Goal: Task Accomplishment & Management: Manage account settings

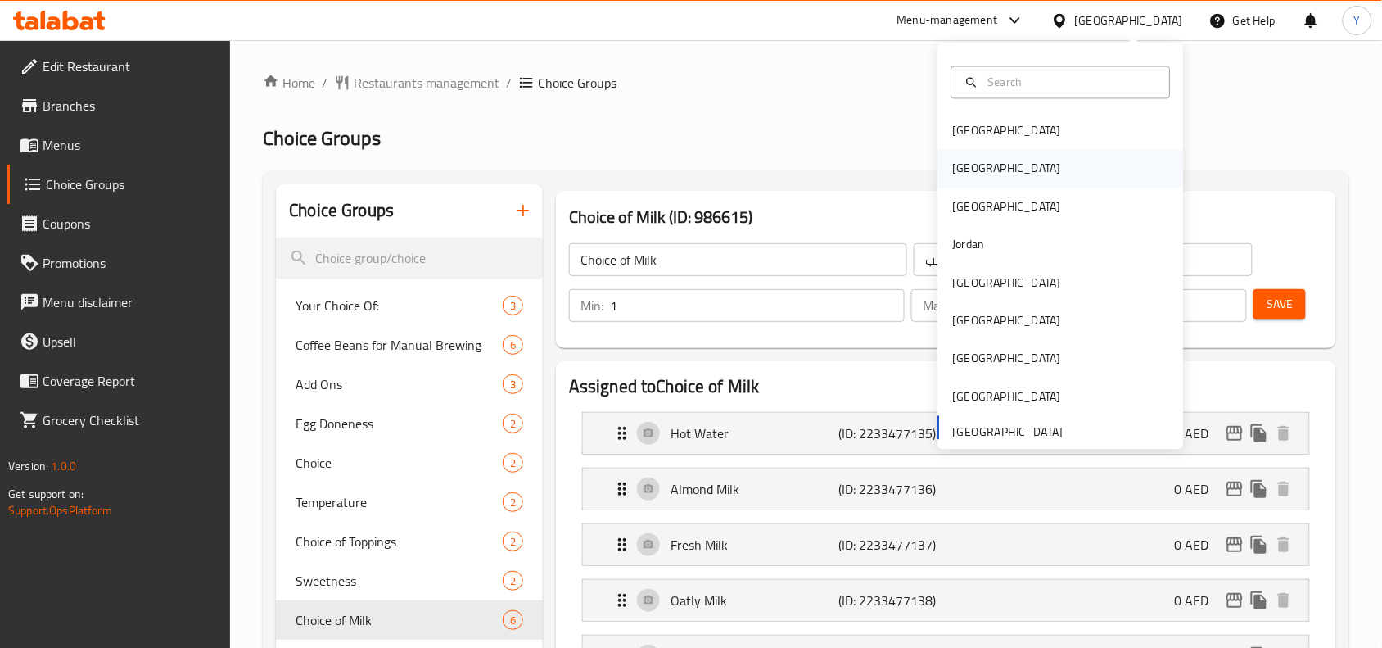
click at [987, 168] on div "Egypt" at bounding box center [1061, 169] width 246 height 38
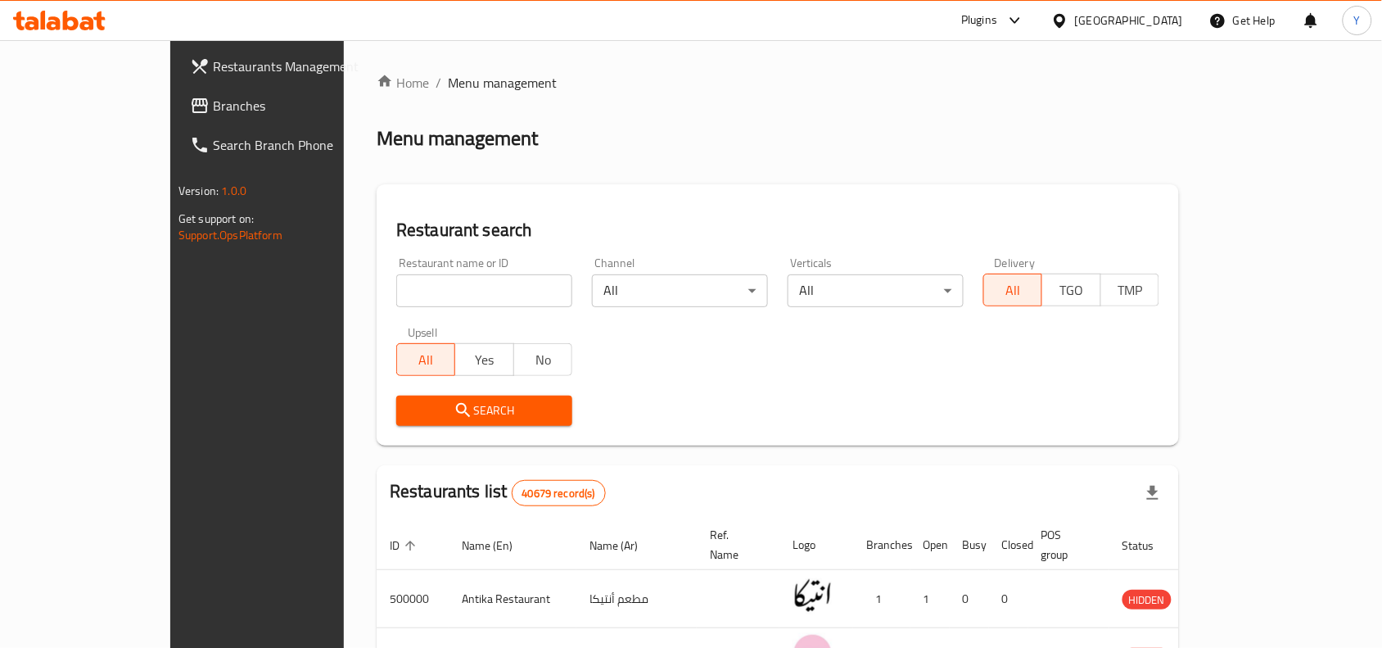
click at [213, 108] on span "Branches" at bounding box center [300, 106] width 175 height 20
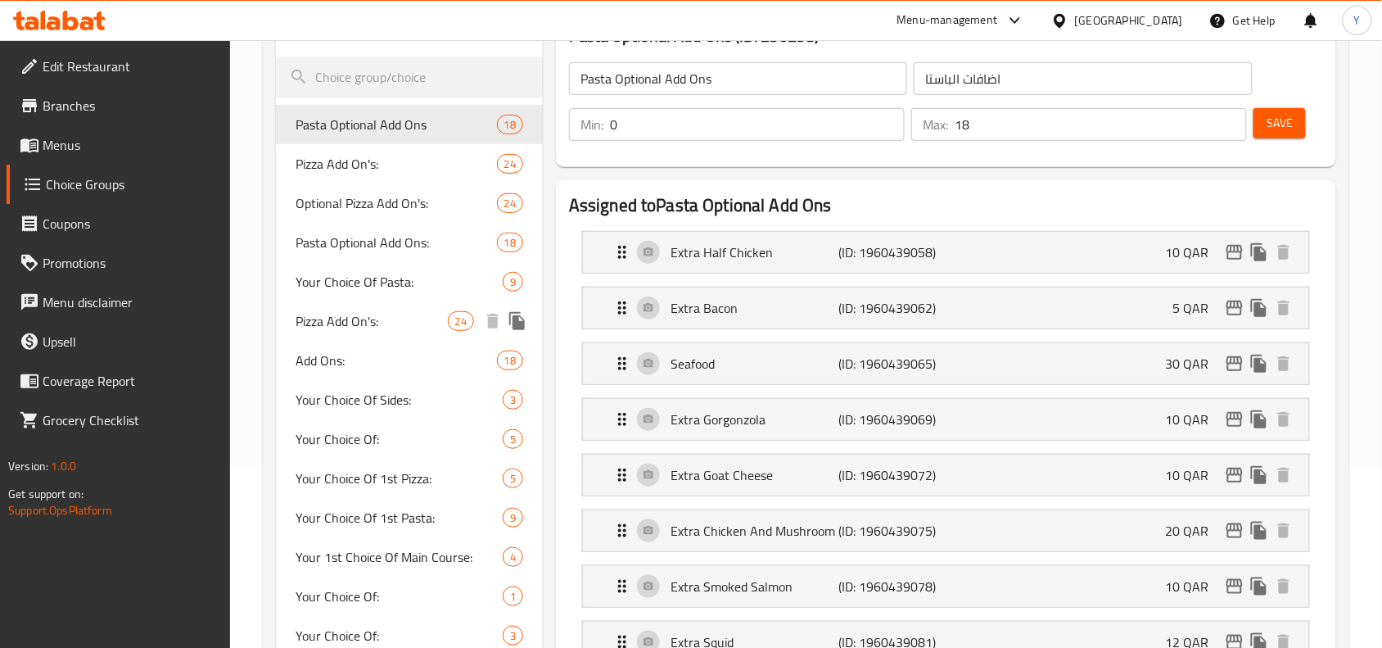
scroll to position [409, 0]
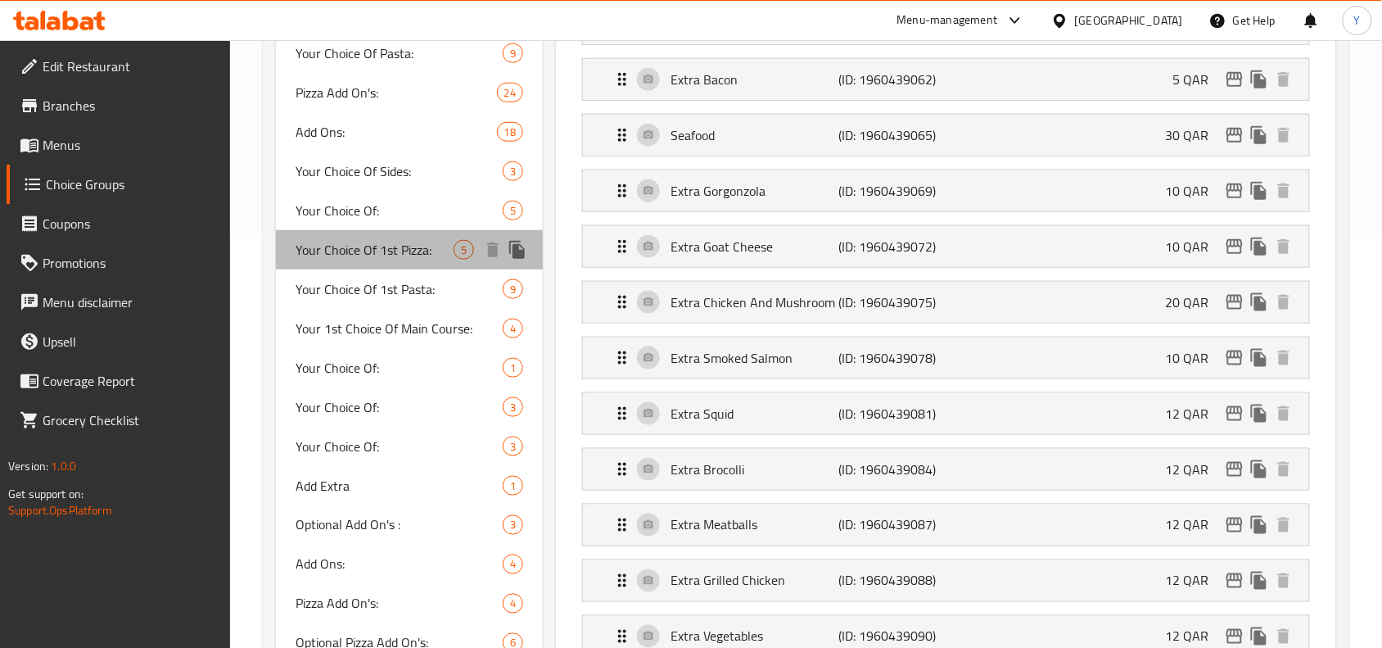
click at [381, 256] on span "Your Choice Of 1st Pizza:" at bounding box center [375, 250] width 158 height 20
type input "Your Choice Of 1st Pizza:"
type input "اختيارك من أول بيتزا:"
type input "1"
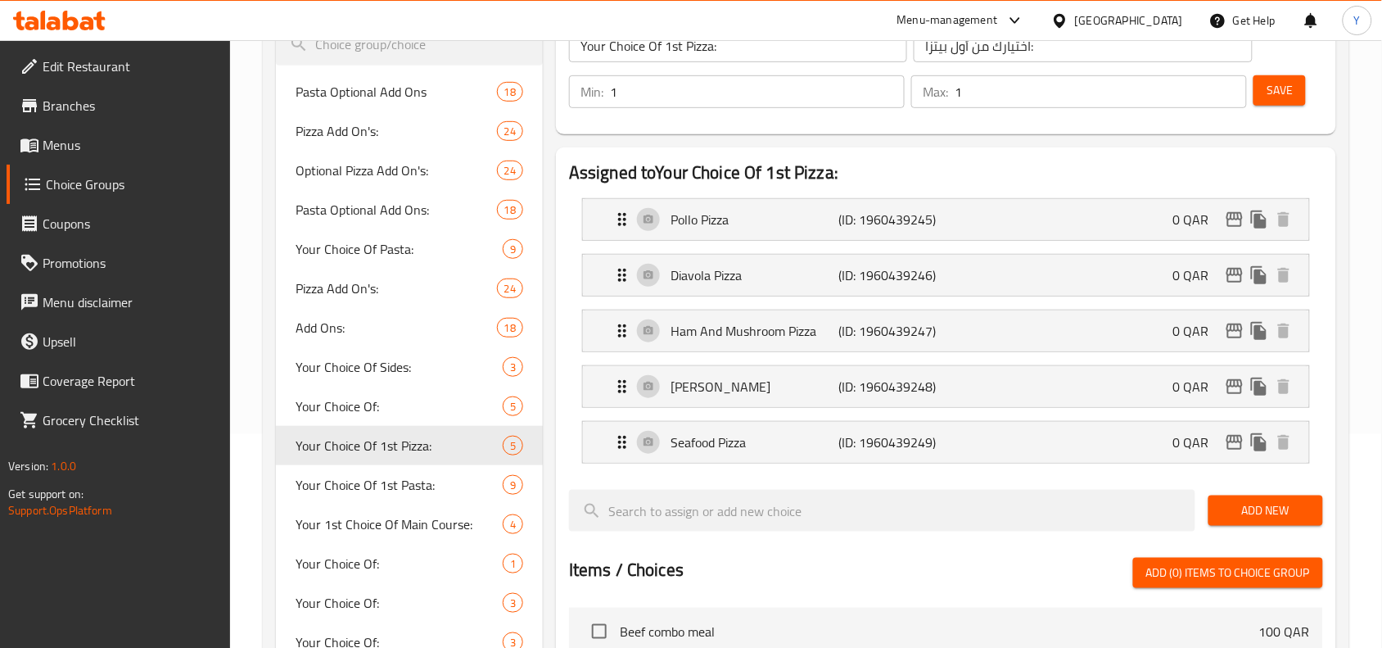
scroll to position [0, 0]
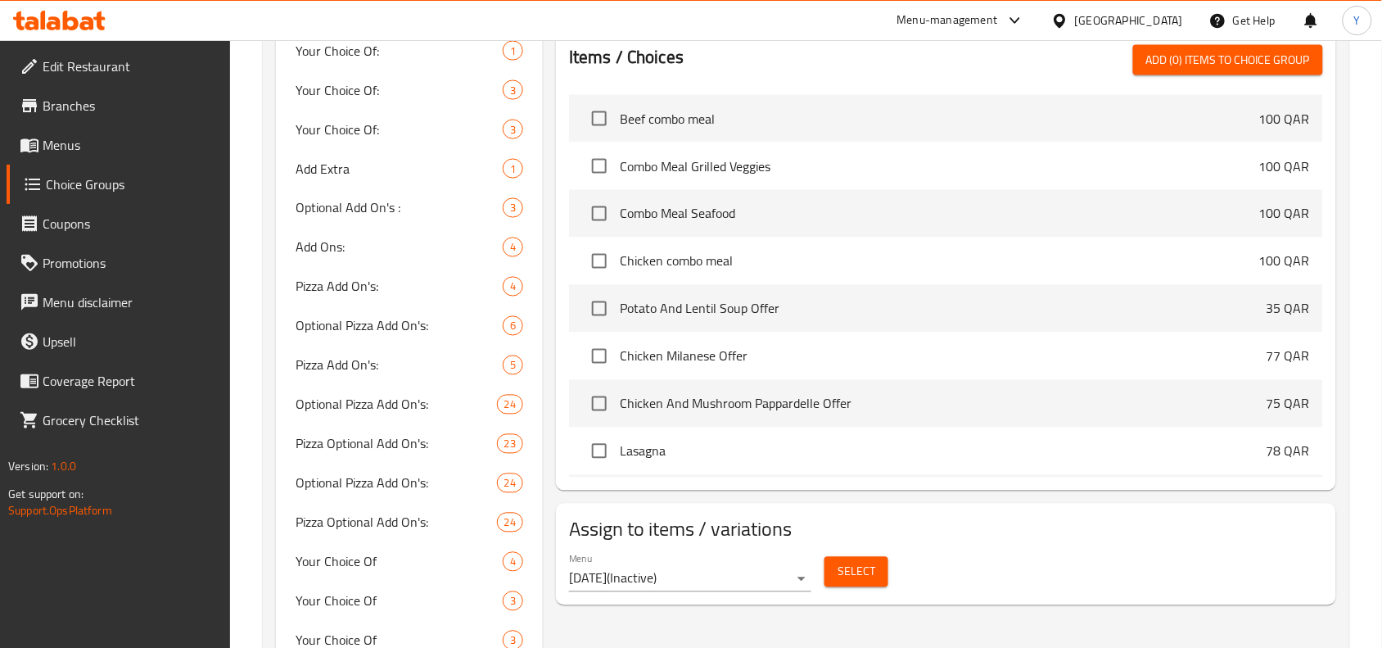
scroll to position [59, 0]
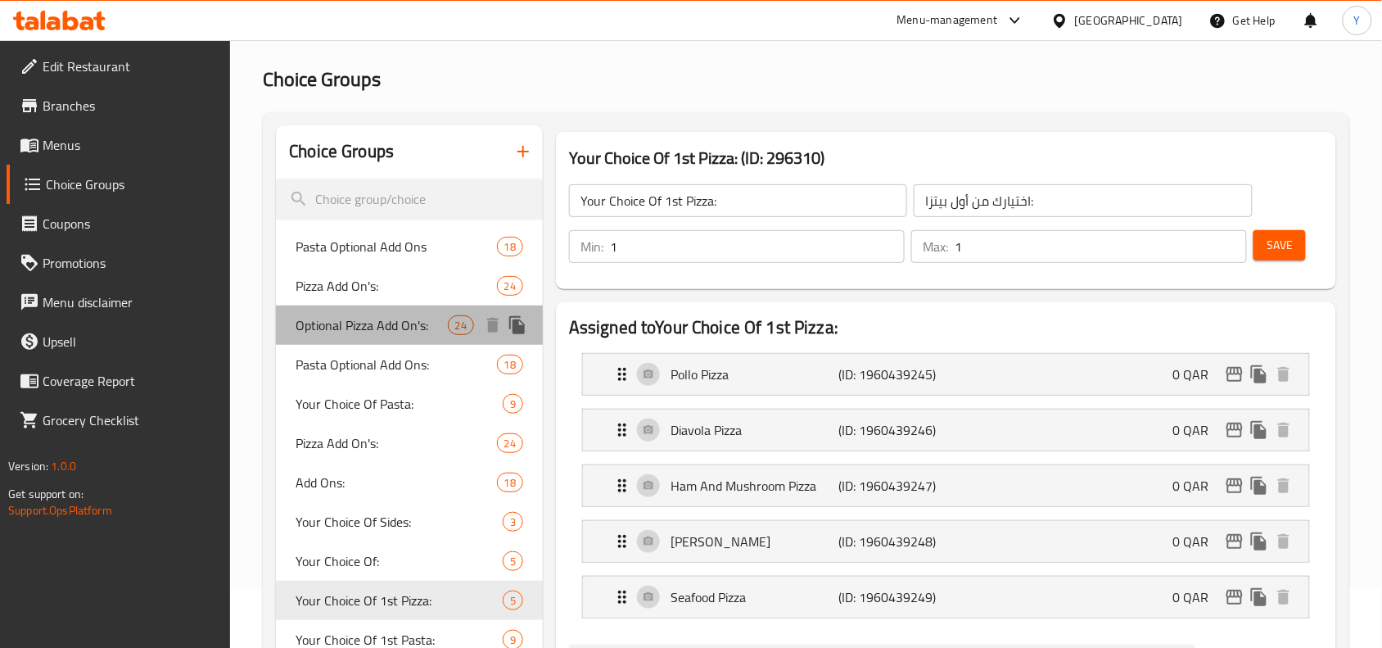
click at [367, 326] on span "Optional Pizza Add On's:" at bounding box center [371, 325] width 151 height 20
type input "Optional Pizza Add On's:"
type input "إضافات البيتزا:"
type input "0"
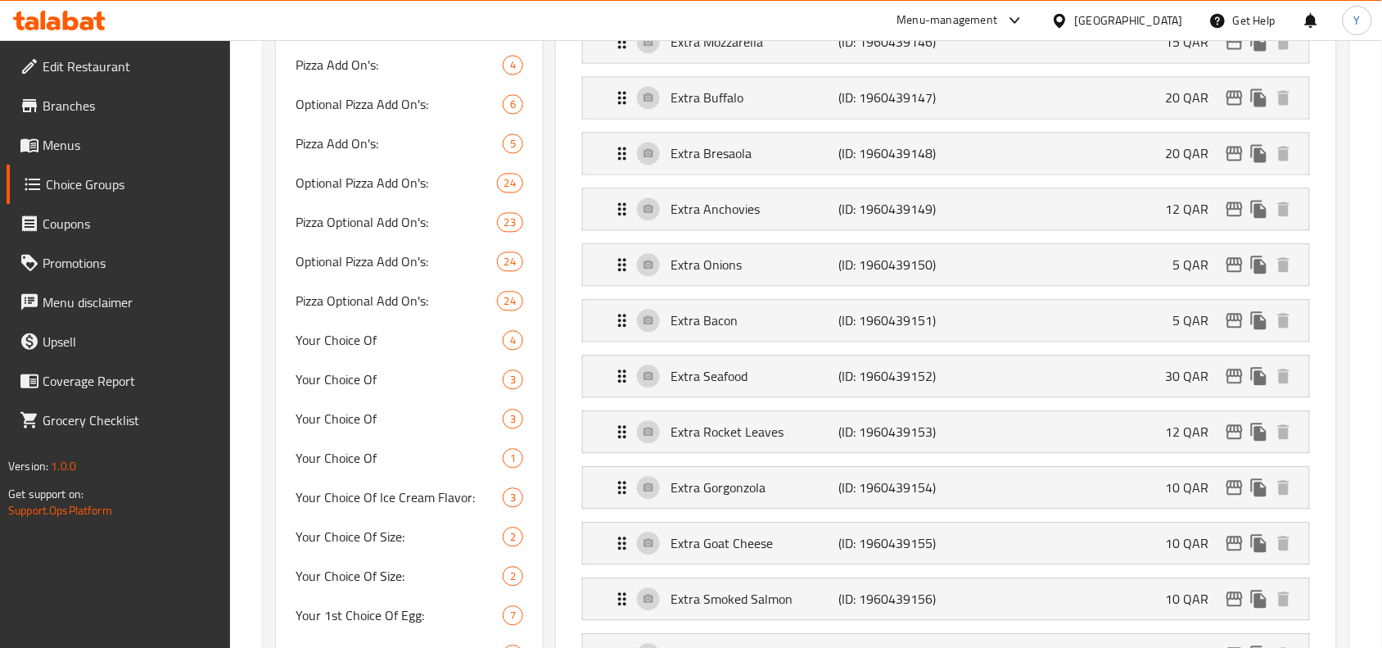
scroll to position [980, 0]
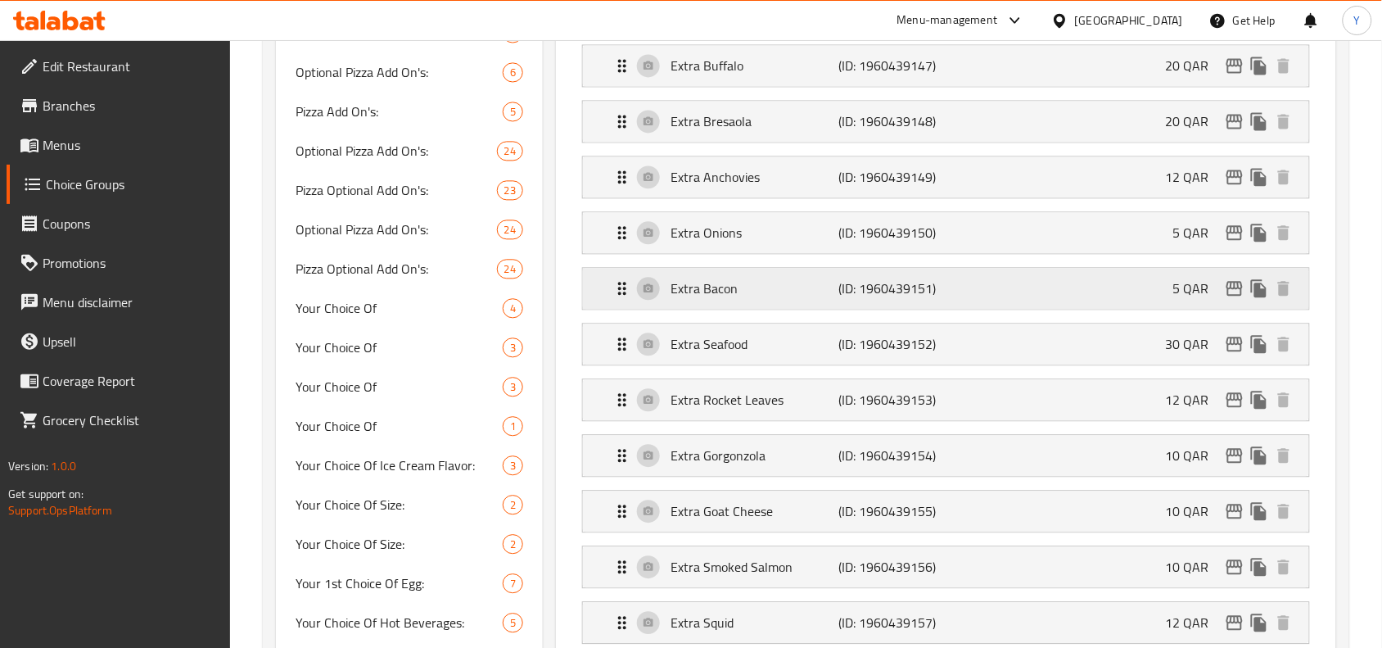
click at [764, 283] on p "Extra Bacon" at bounding box center [754, 288] width 168 height 20
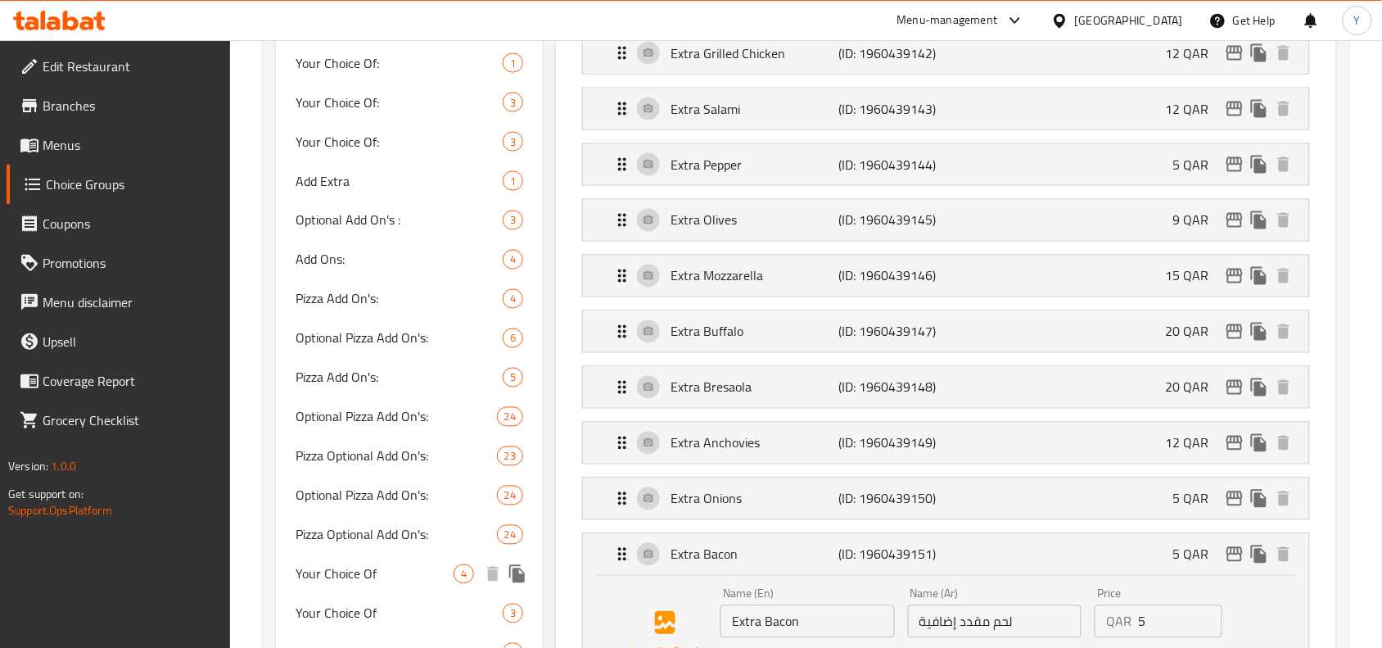
scroll to position [673, 0]
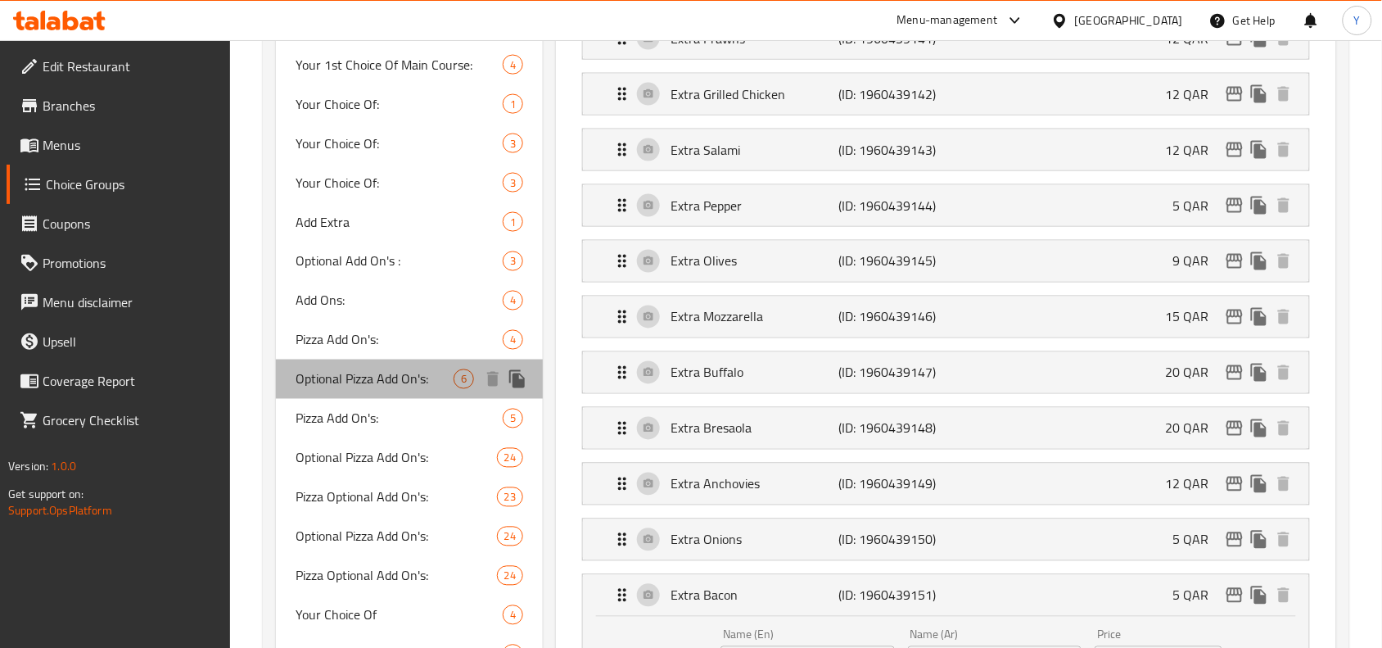
drag, startPoint x: 402, startPoint y: 382, endPoint x: 440, endPoint y: 379, distance: 37.8
click at [401, 382] on span "Optional Pizza Add On's:" at bounding box center [375, 379] width 158 height 20
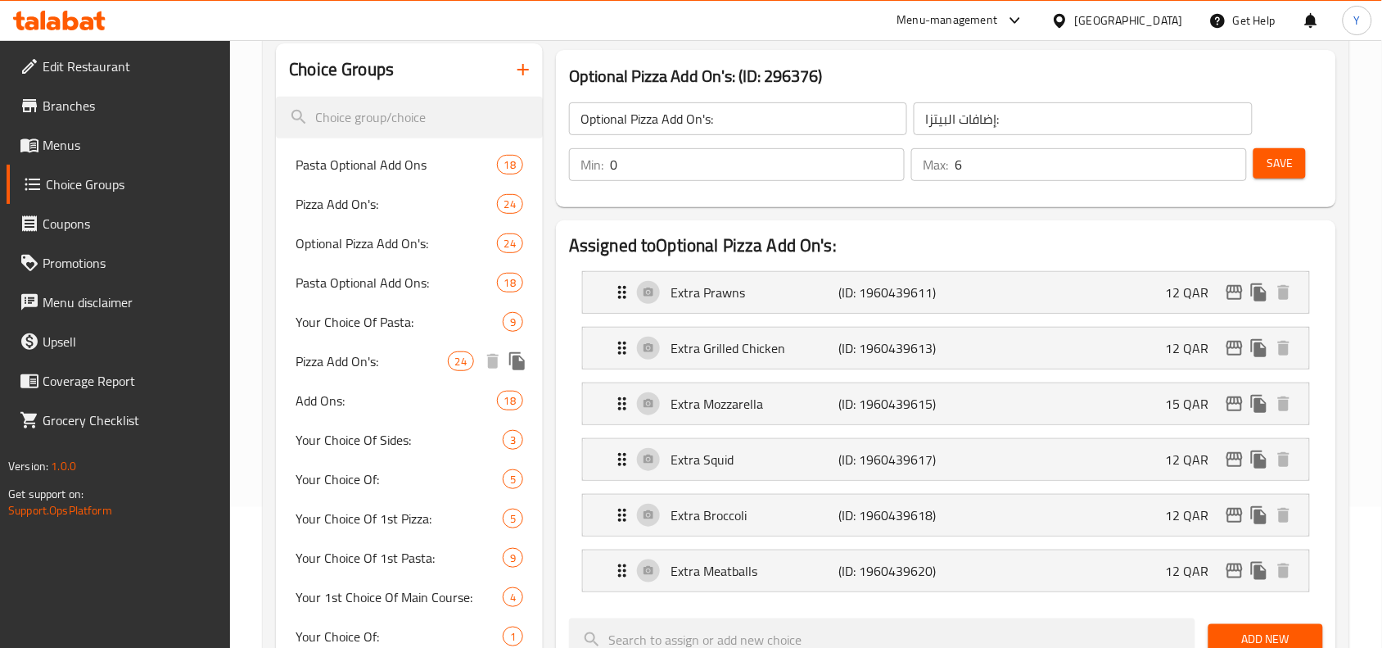
scroll to position [0, 0]
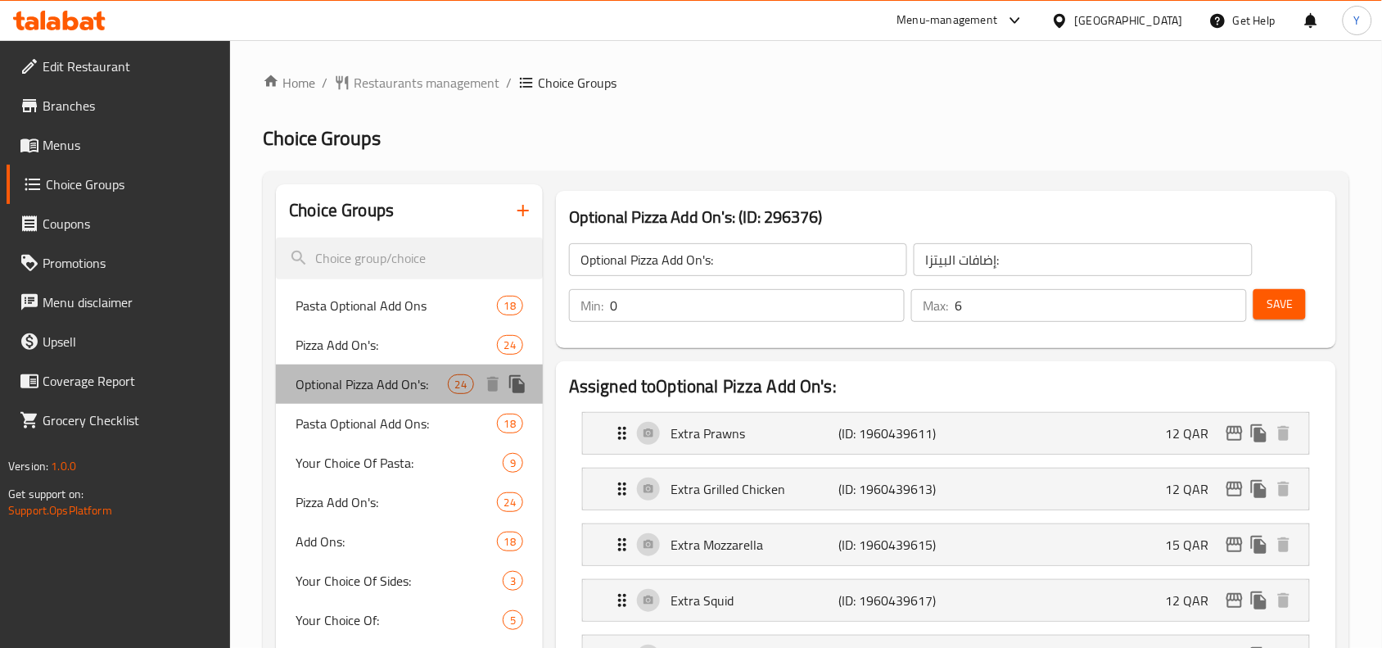
click at [358, 374] on span "Optional Pizza Add On's:" at bounding box center [371, 384] width 151 height 20
type input "24"
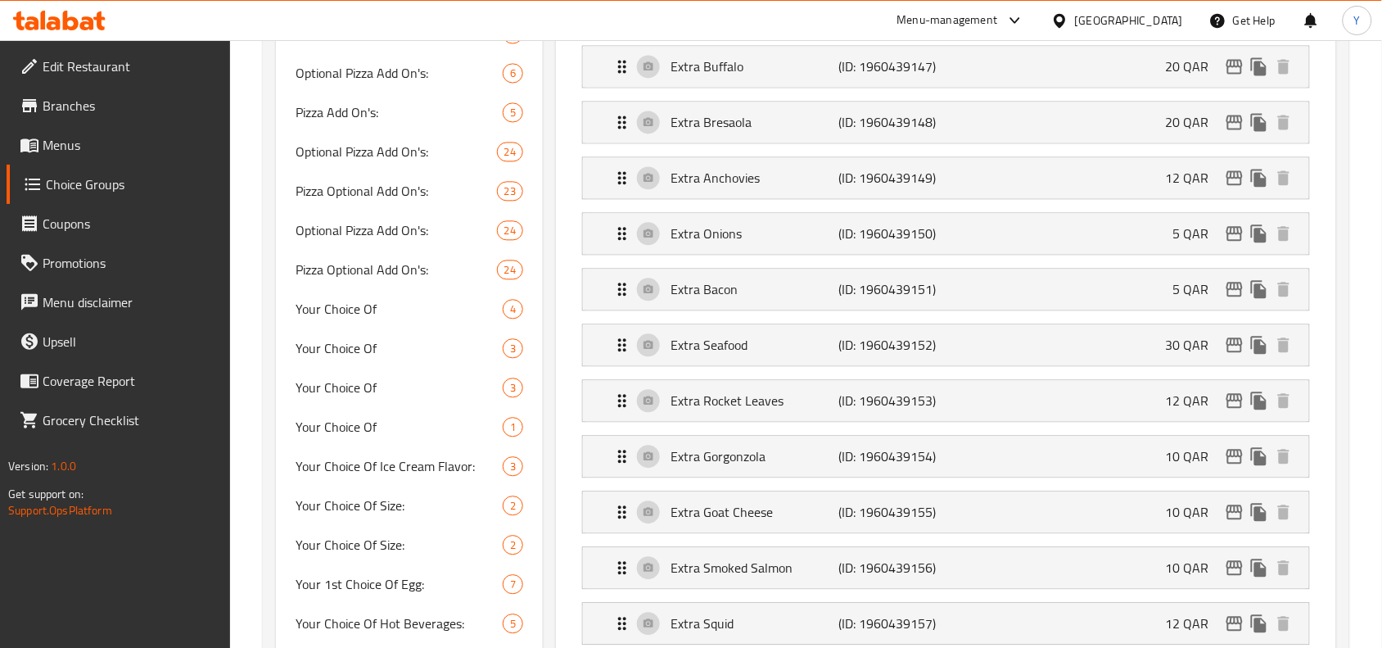
scroll to position [1023, 0]
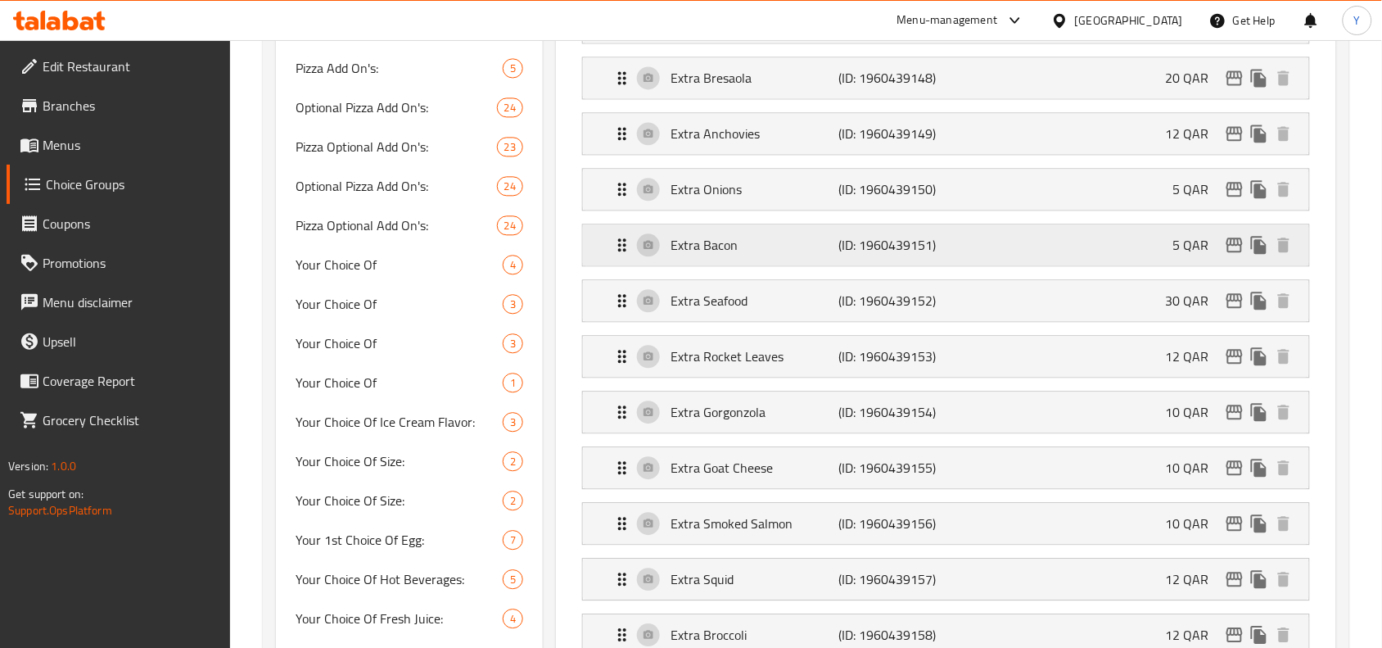
click at [764, 246] on p "Extra Bacon" at bounding box center [754, 245] width 168 height 20
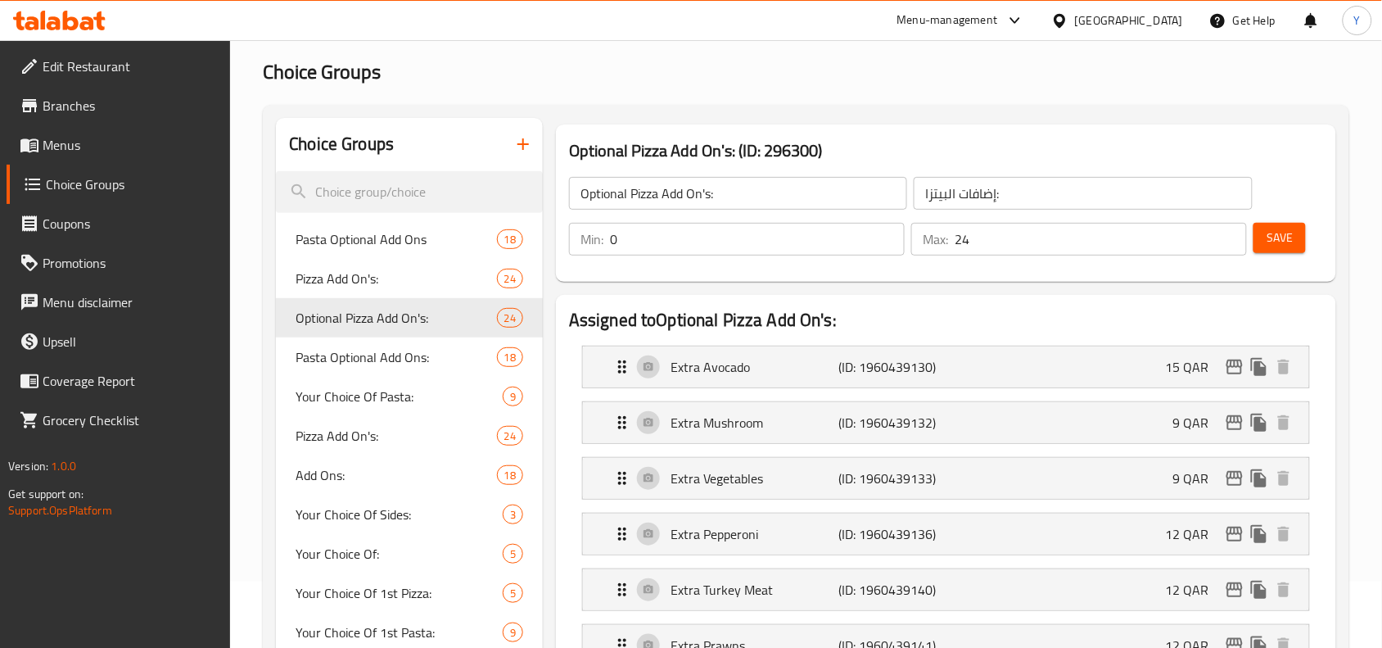
scroll to position [102, 0]
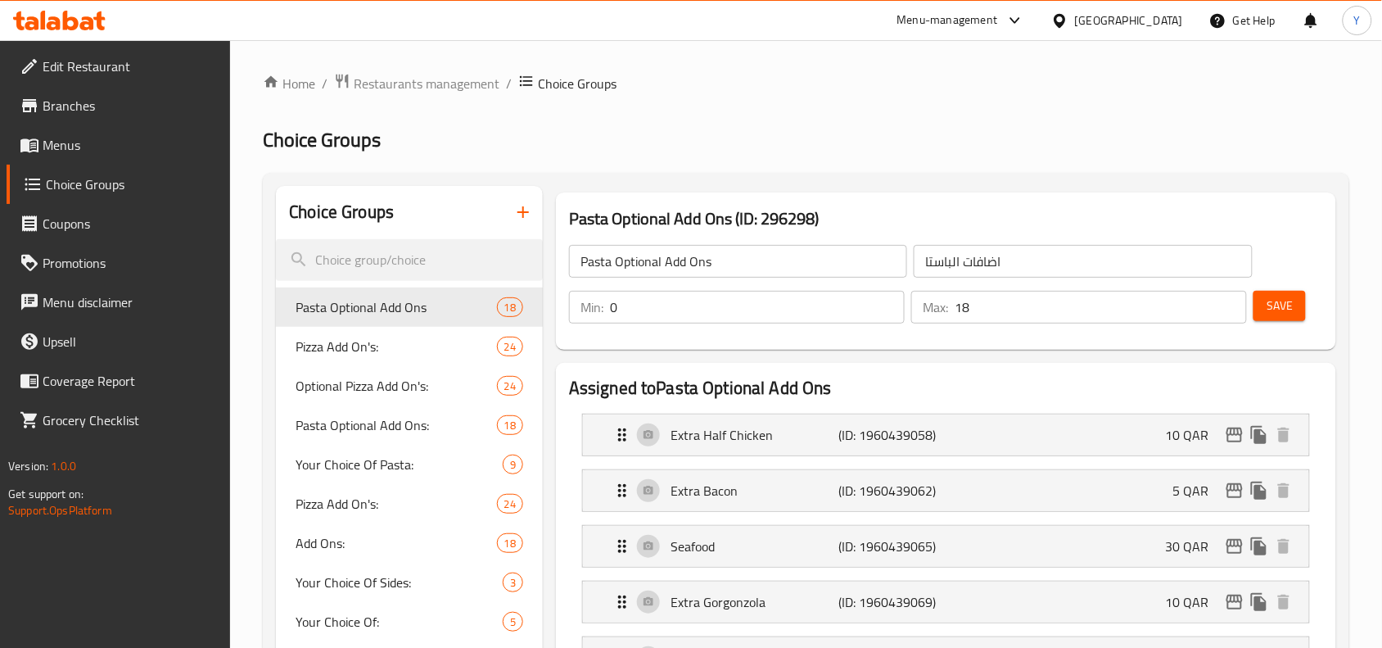
click at [1161, 13] on div "Qatar" at bounding box center [1129, 20] width 108 height 18
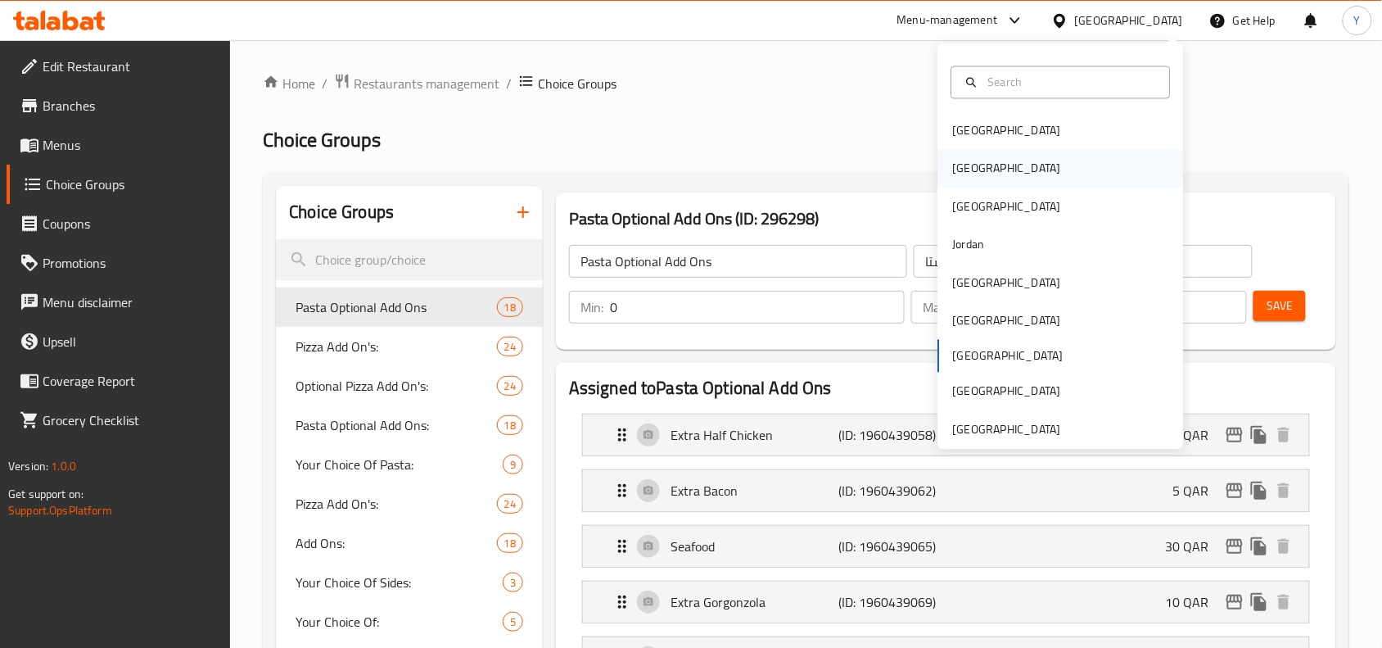
click at [999, 169] on div "Egypt" at bounding box center [1061, 169] width 246 height 38
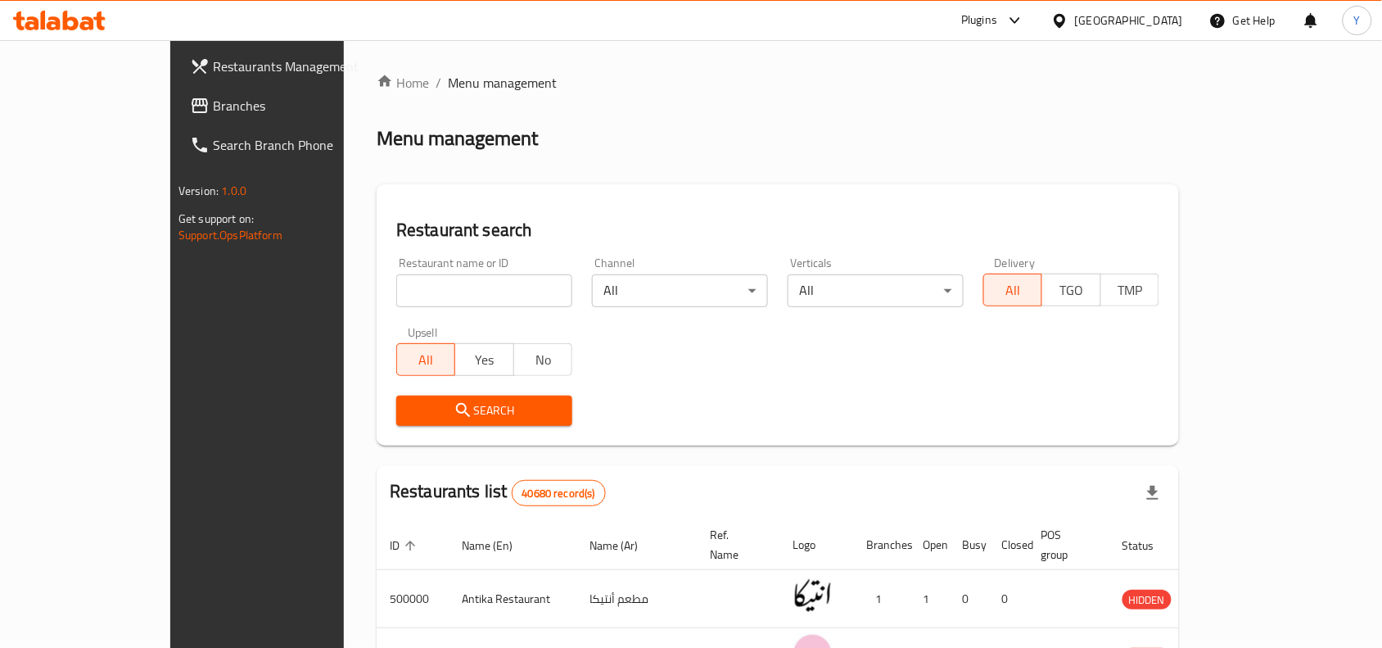
click at [213, 107] on span "Branches" at bounding box center [300, 106] width 175 height 20
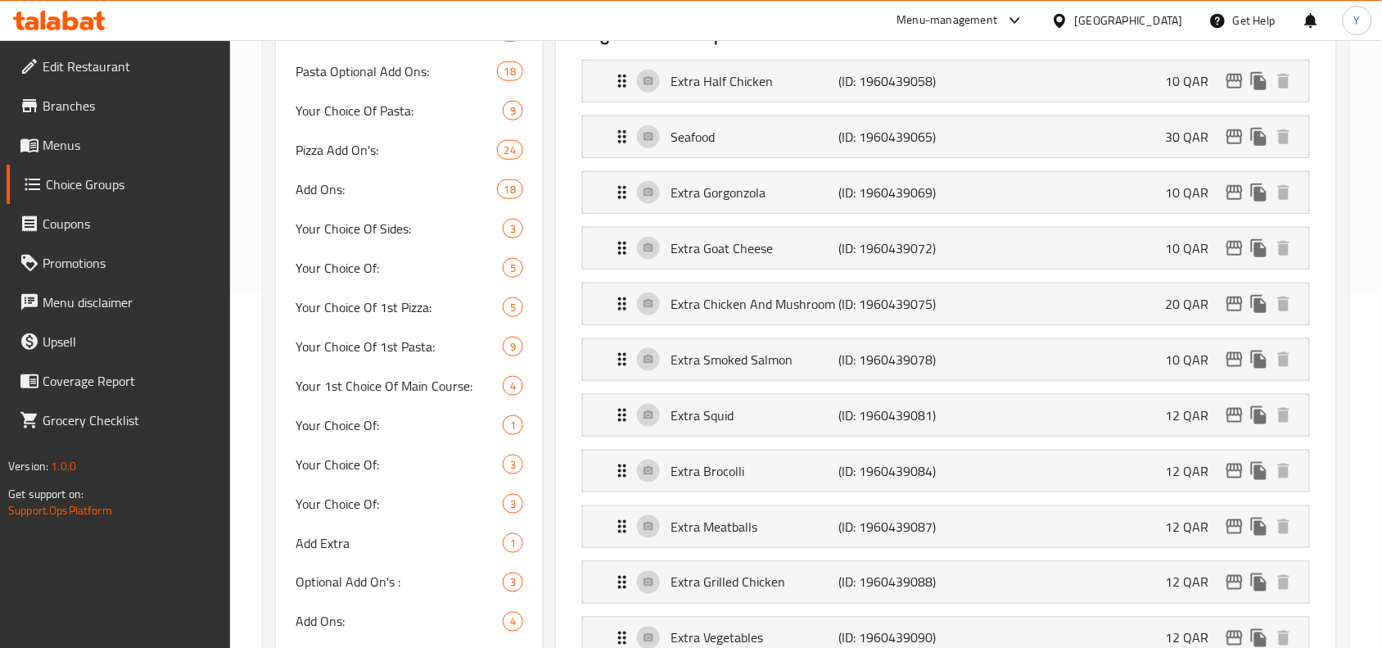
scroll to position [614, 0]
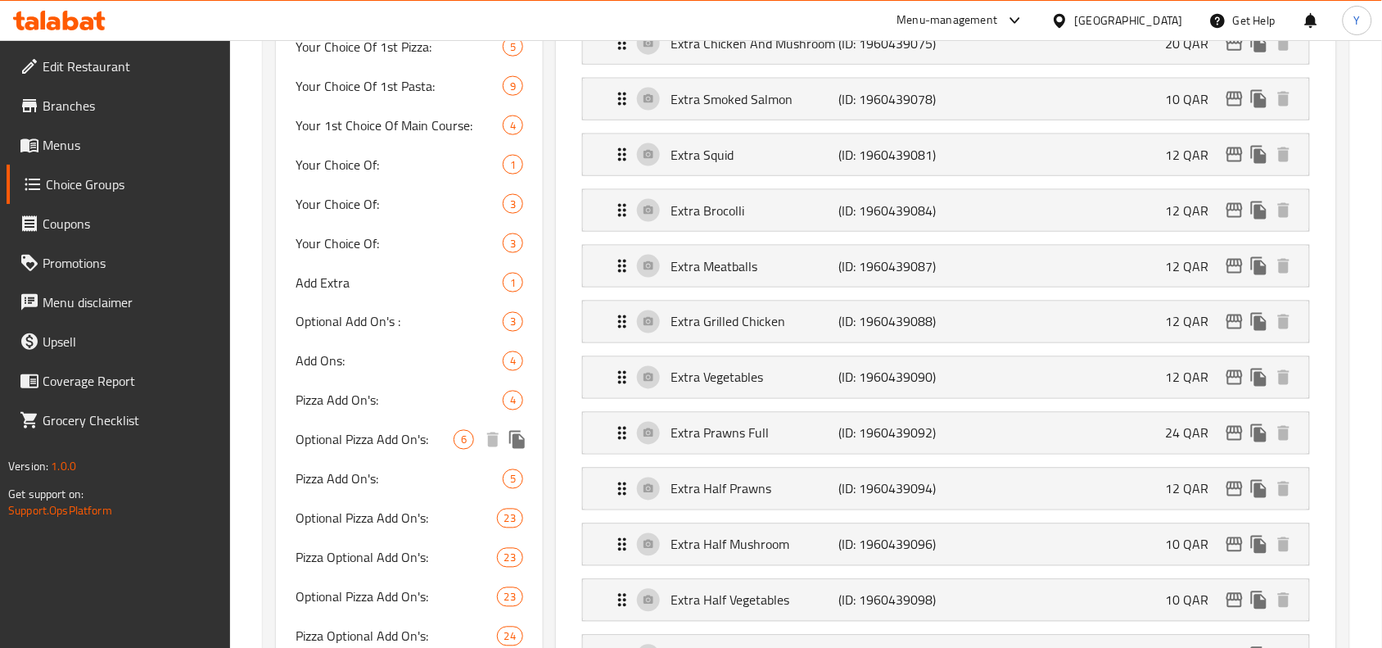
click at [410, 438] on span "Optional Pizza Add On's:" at bounding box center [375, 440] width 158 height 20
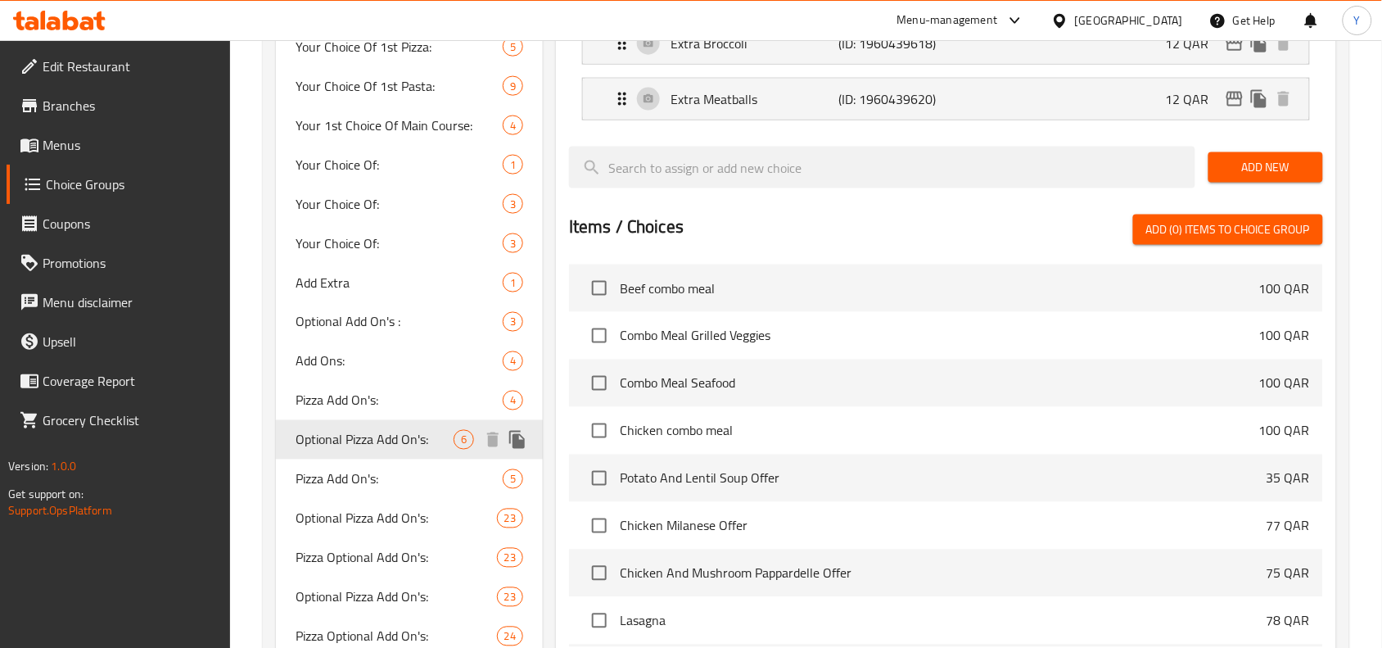
type input "Optional Pizza Add On's:"
type input "إضافات البيتزا:"
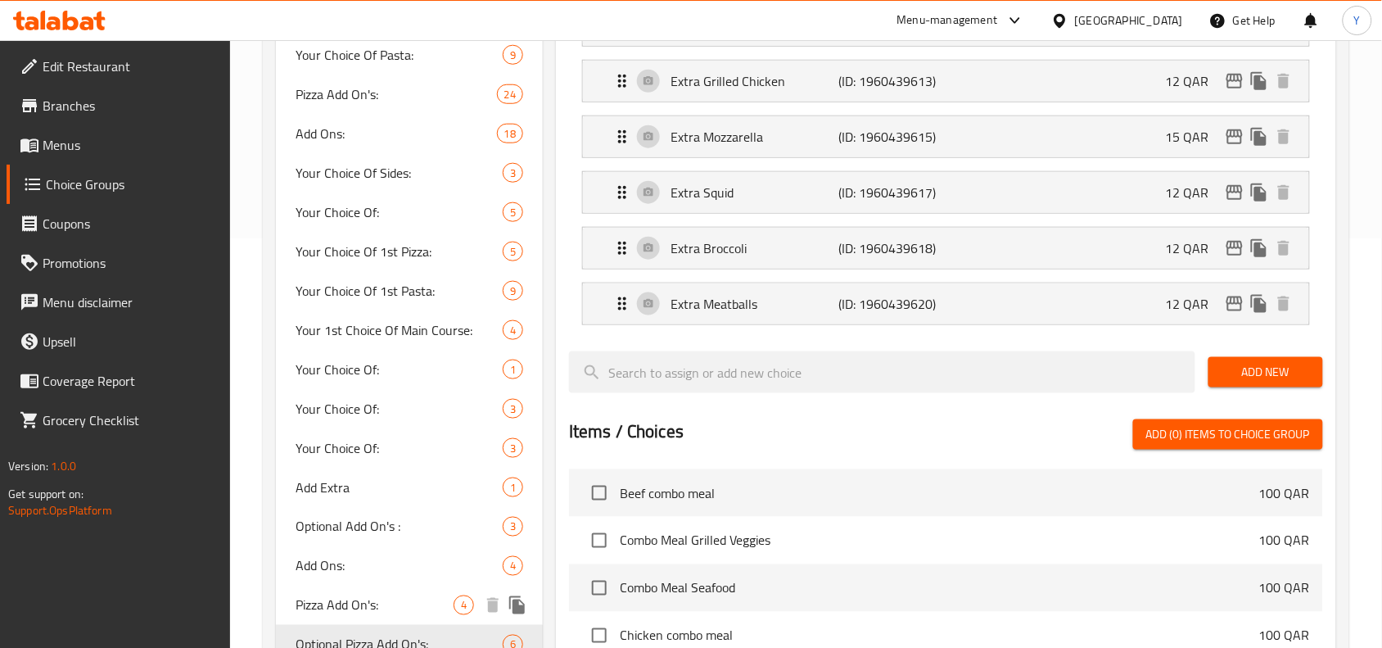
scroll to position [716, 0]
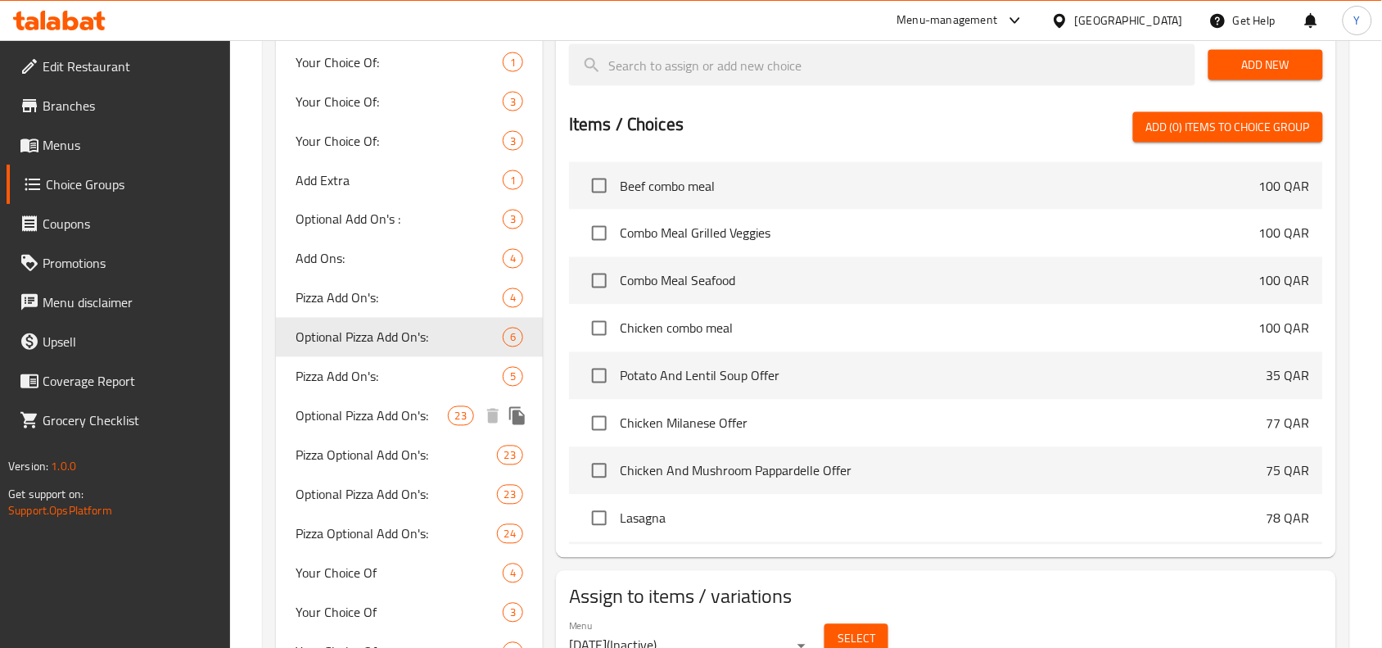
click at [345, 418] on span "Optional Pizza Add On's:" at bounding box center [371, 416] width 151 height 20
type input "24"
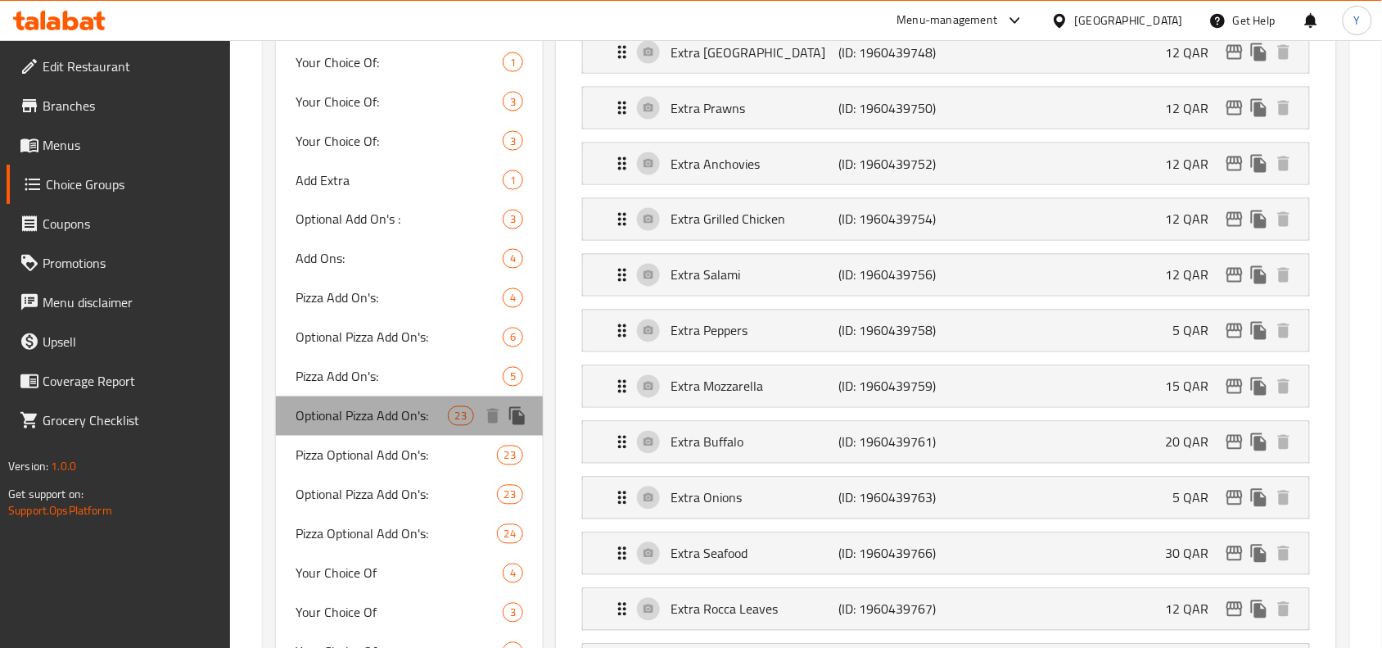
click at [410, 411] on span "Optional Pizza Add On's:" at bounding box center [371, 416] width 151 height 20
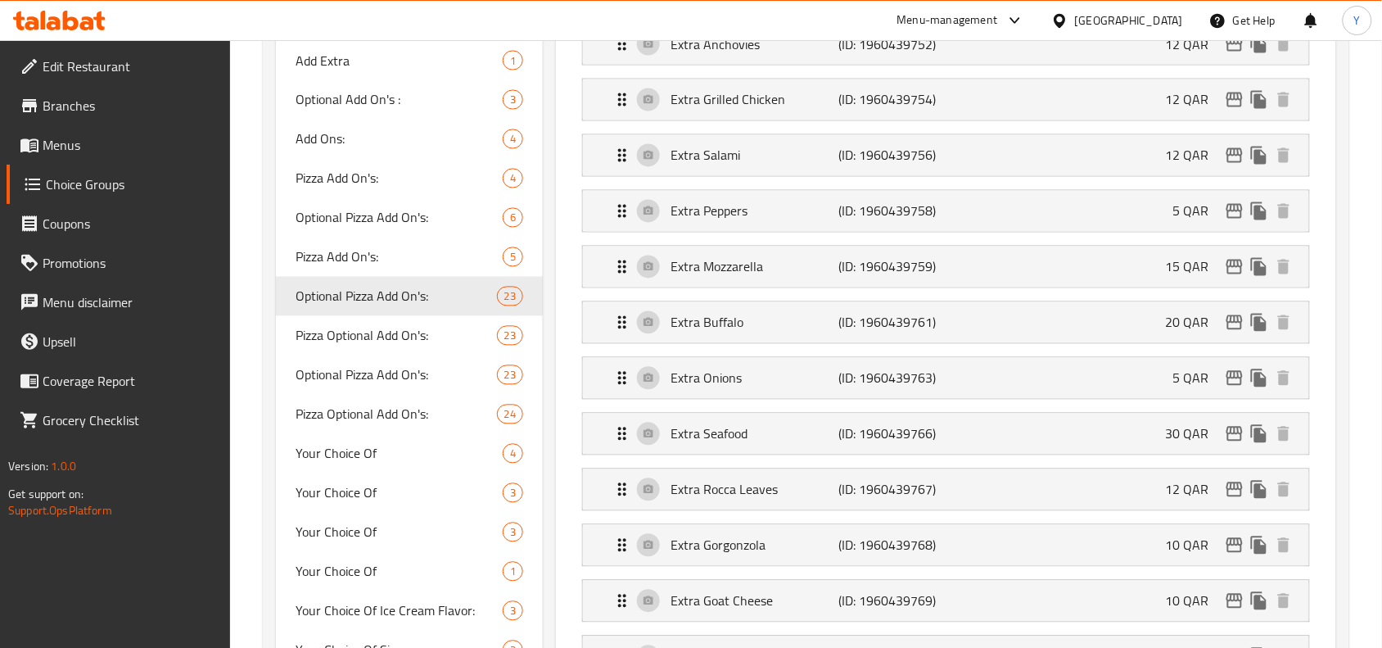
scroll to position [819, 0]
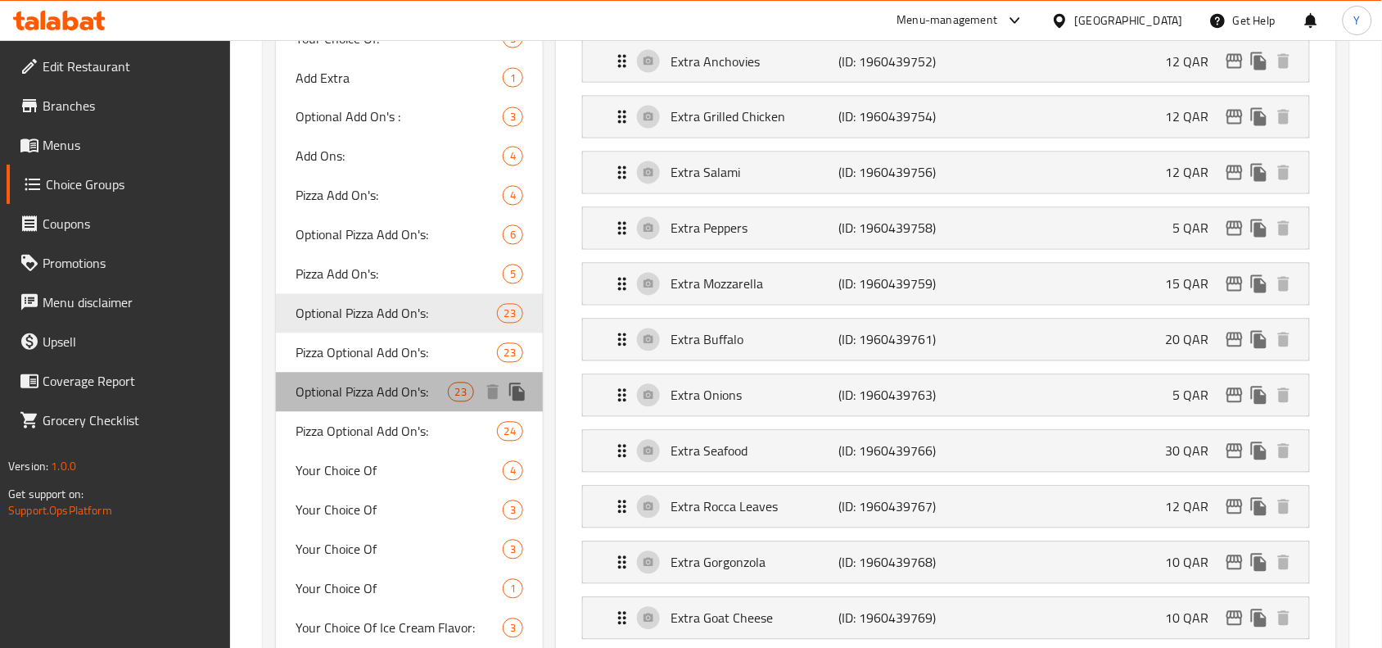
click at [370, 402] on span "Optional Pizza Add On's:" at bounding box center [371, 392] width 151 height 20
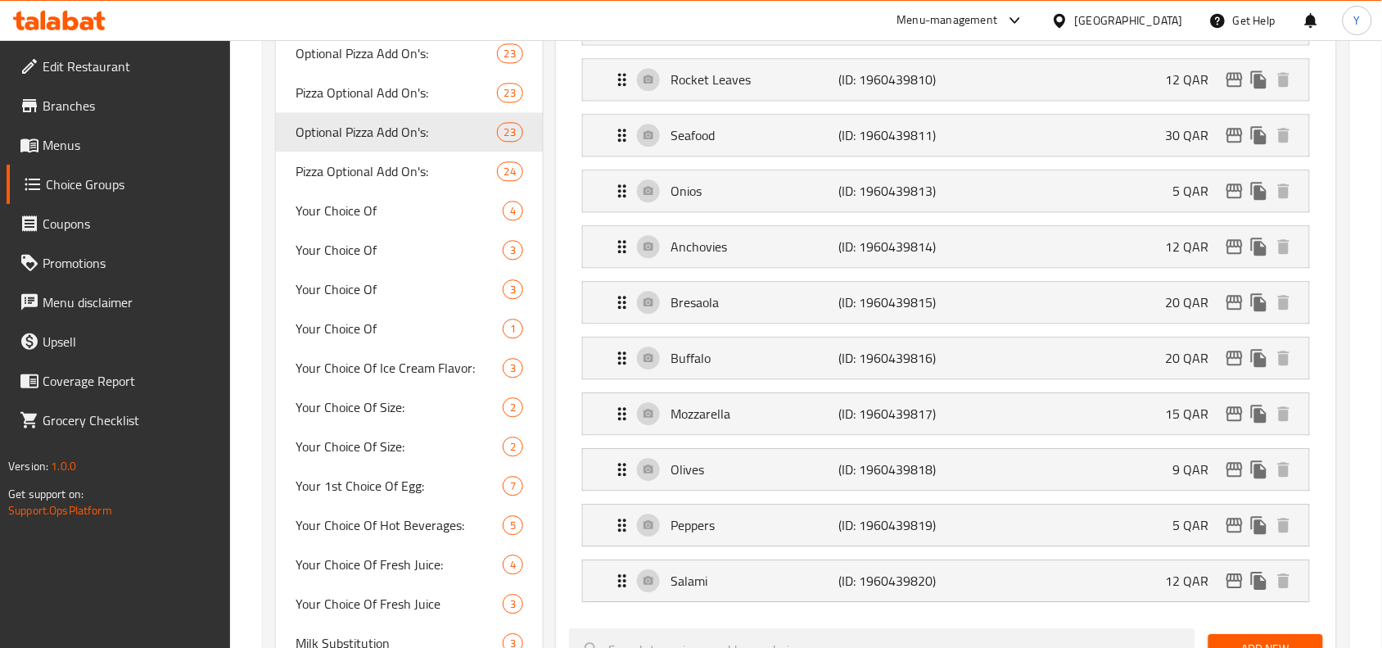
scroll to position [1126, 0]
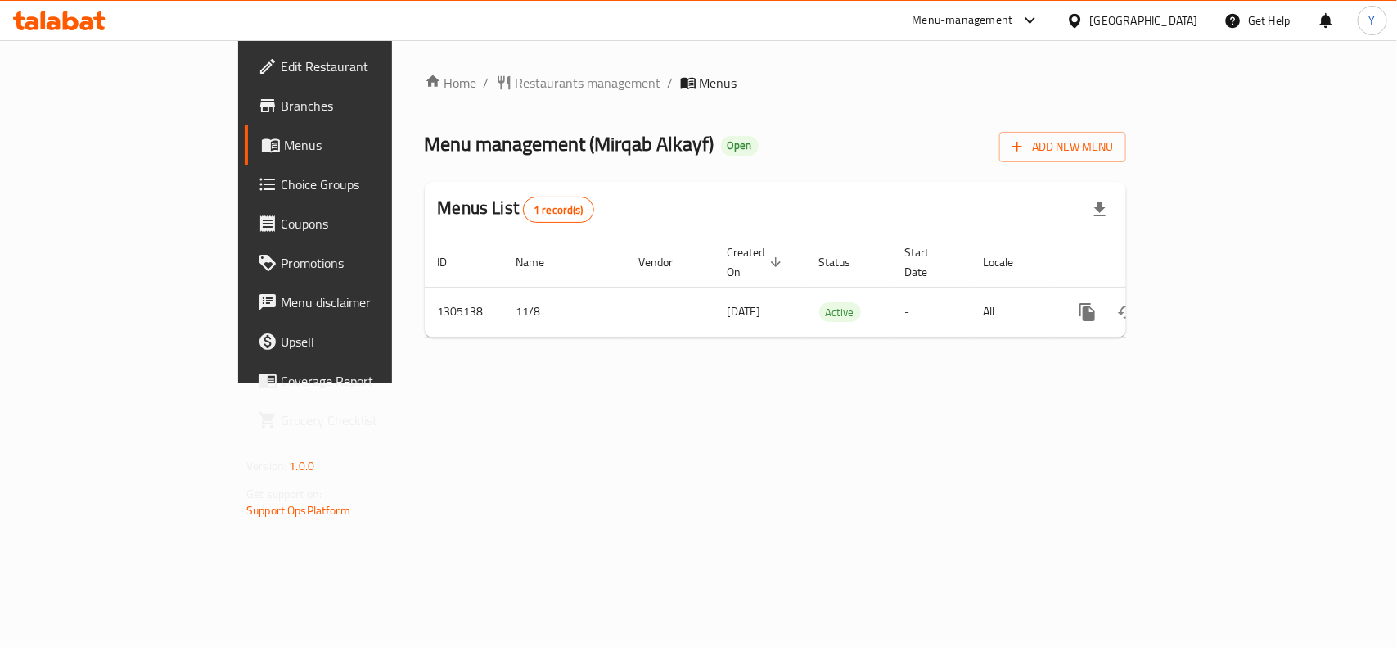
click at [281, 188] on span "Choice Groups" at bounding box center [370, 184] width 178 height 20
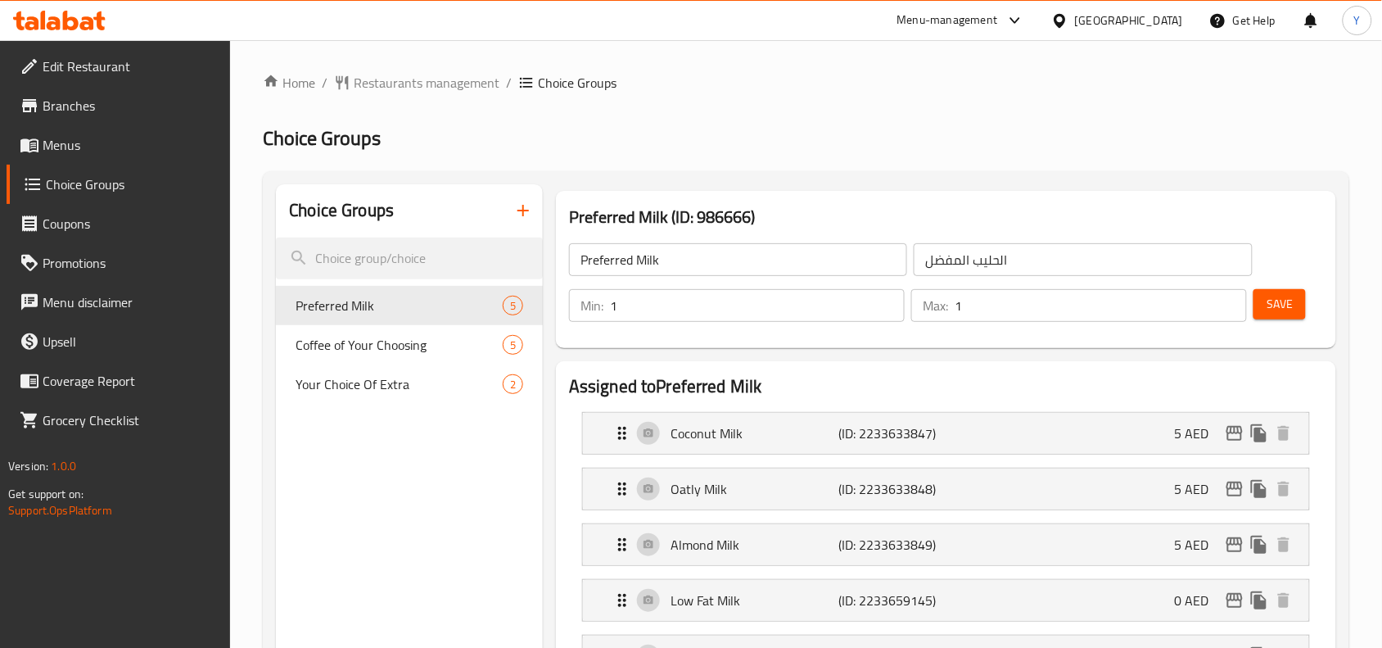
type input "1"
click at [882, 299] on input "1" at bounding box center [757, 305] width 295 height 33
click at [1266, 301] on span "Save" at bounding box center [1279, 304] width 26 height 20
click at [393, 79] on span "Restaurants management" at bounding box center [427, 83] width 146 height 20
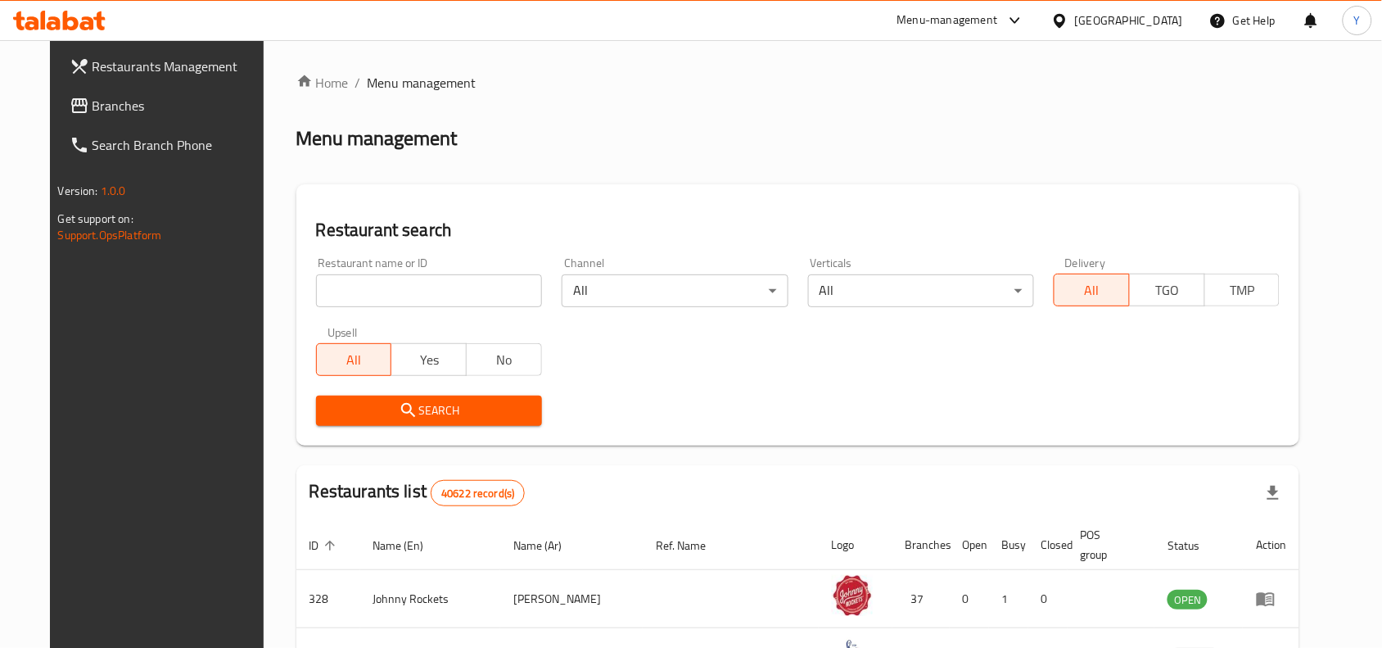
click at [136, 115] on link "Branches" at bounding box center [168, 105] width 224 height 39
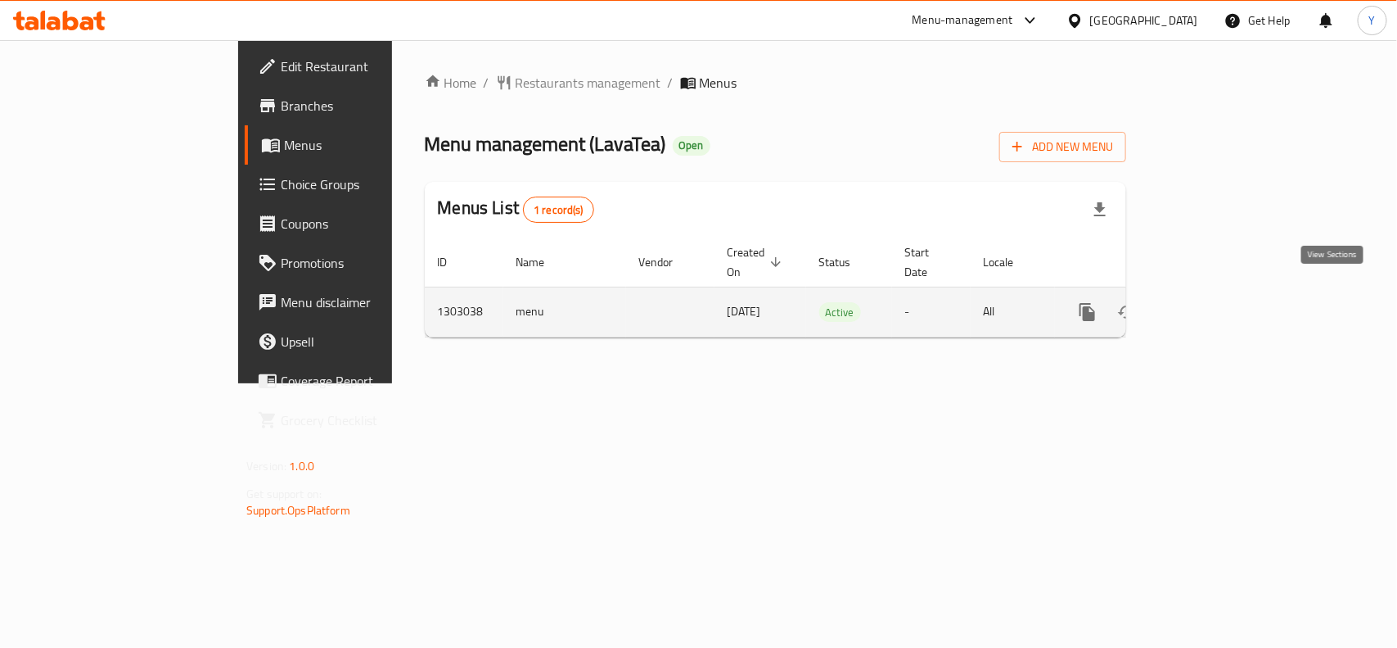
click at [1216, 302] on icon "enhanced table" at bounding box center [1206, 312] width 20 height 20
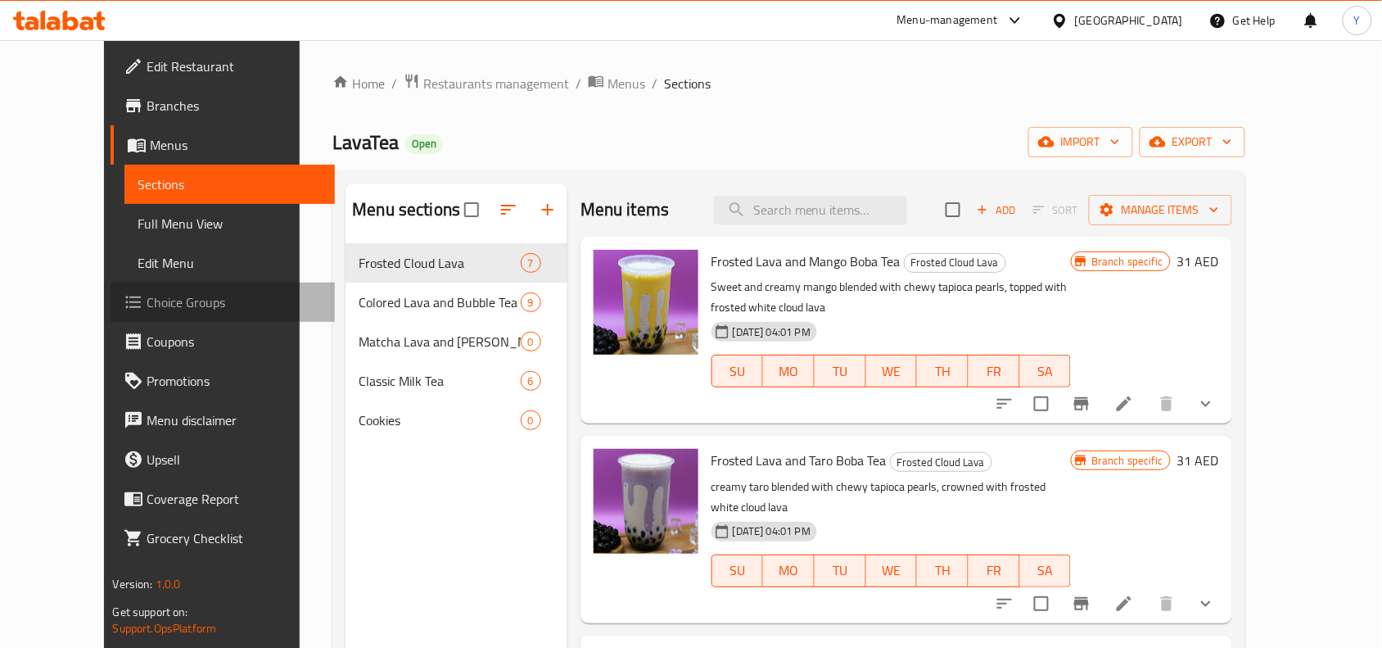
click at [147, 300] on span "Choice Groups" at bounding box center [234, 302] width 175 height 20
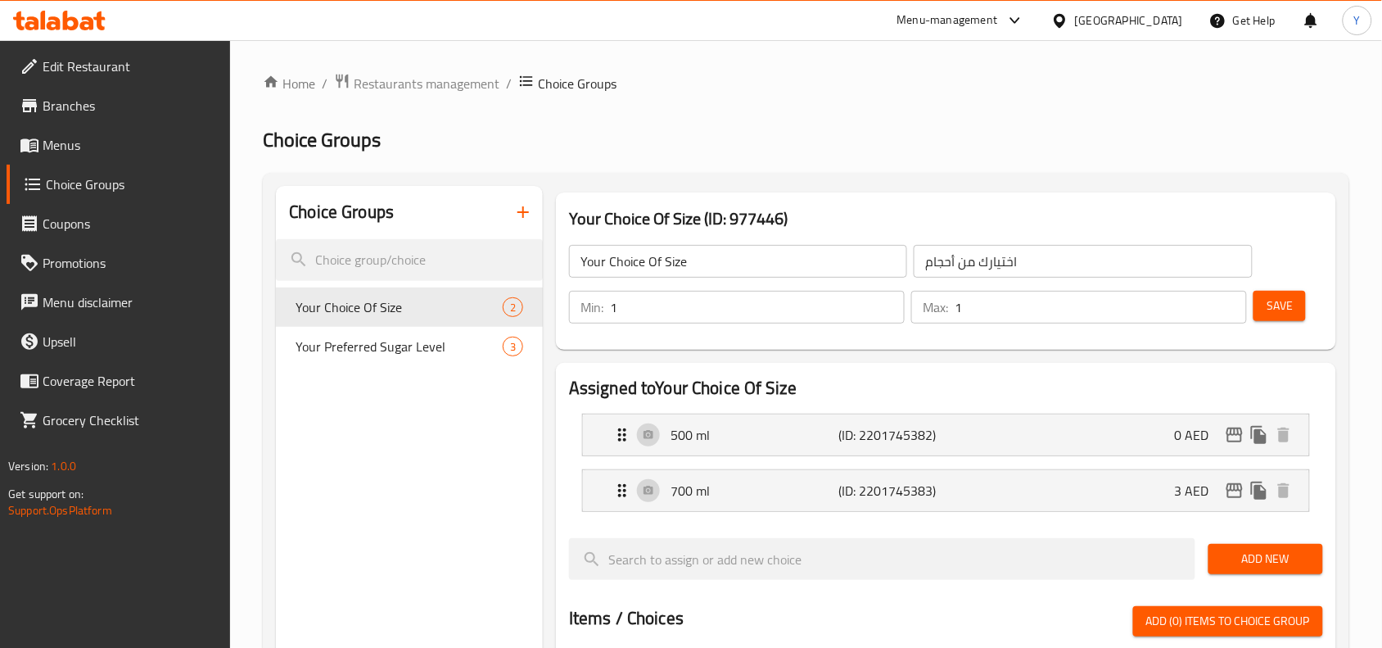
scroll to position [102, 0]
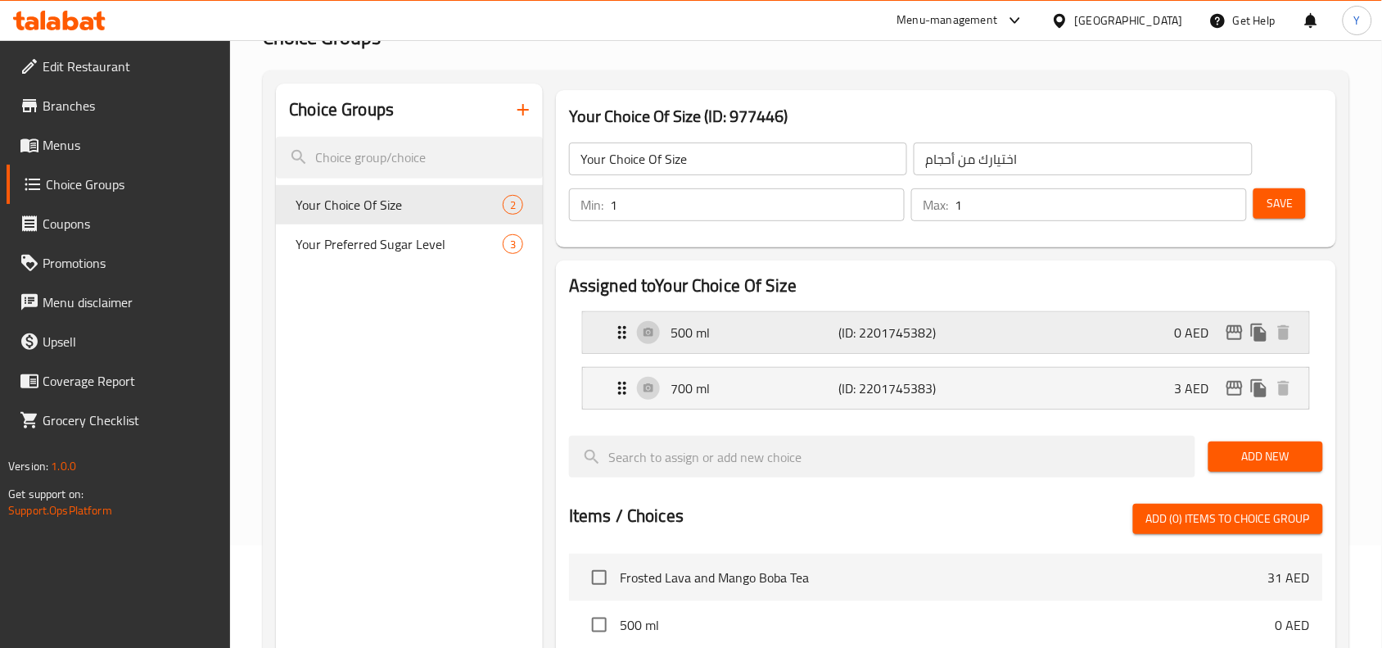
click at [934, 333] on p "(ID: 2201745382)" at bounding box center [894, 333] width 112 height 20
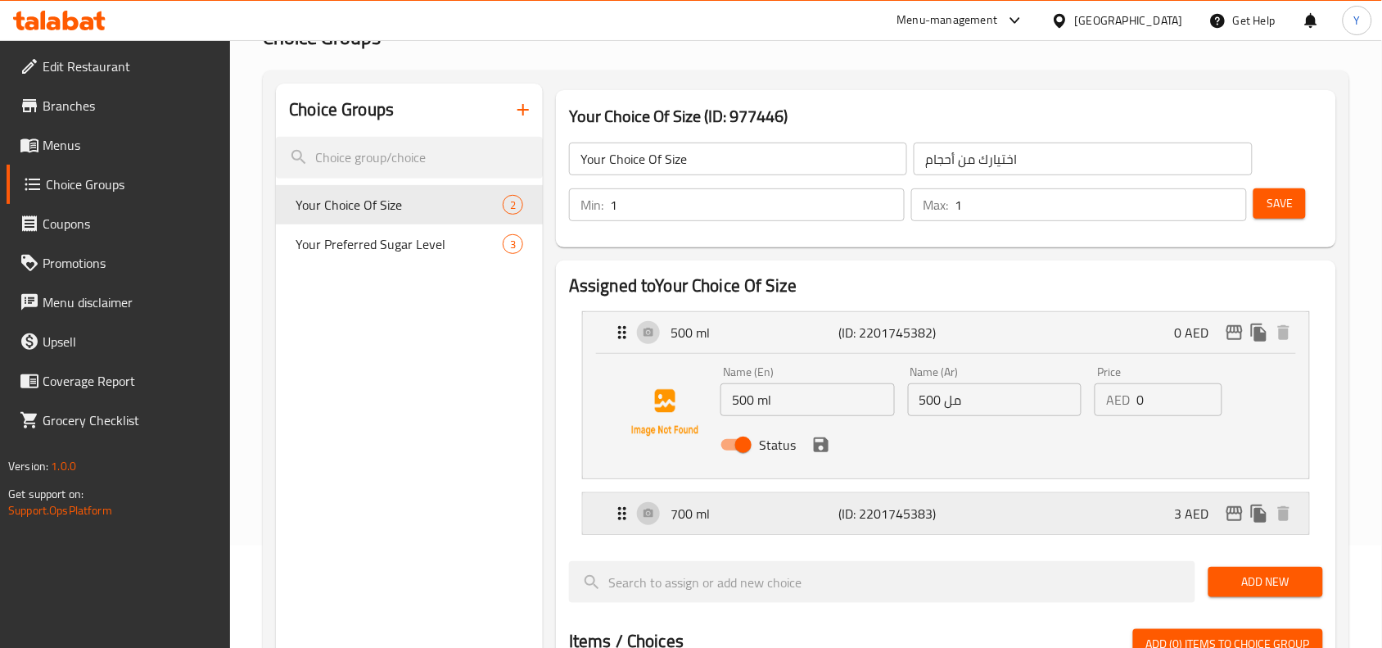
click at [915, 517] on p "(ID: 2201745383)" at bounding box center [894, 513] width 112 height 20
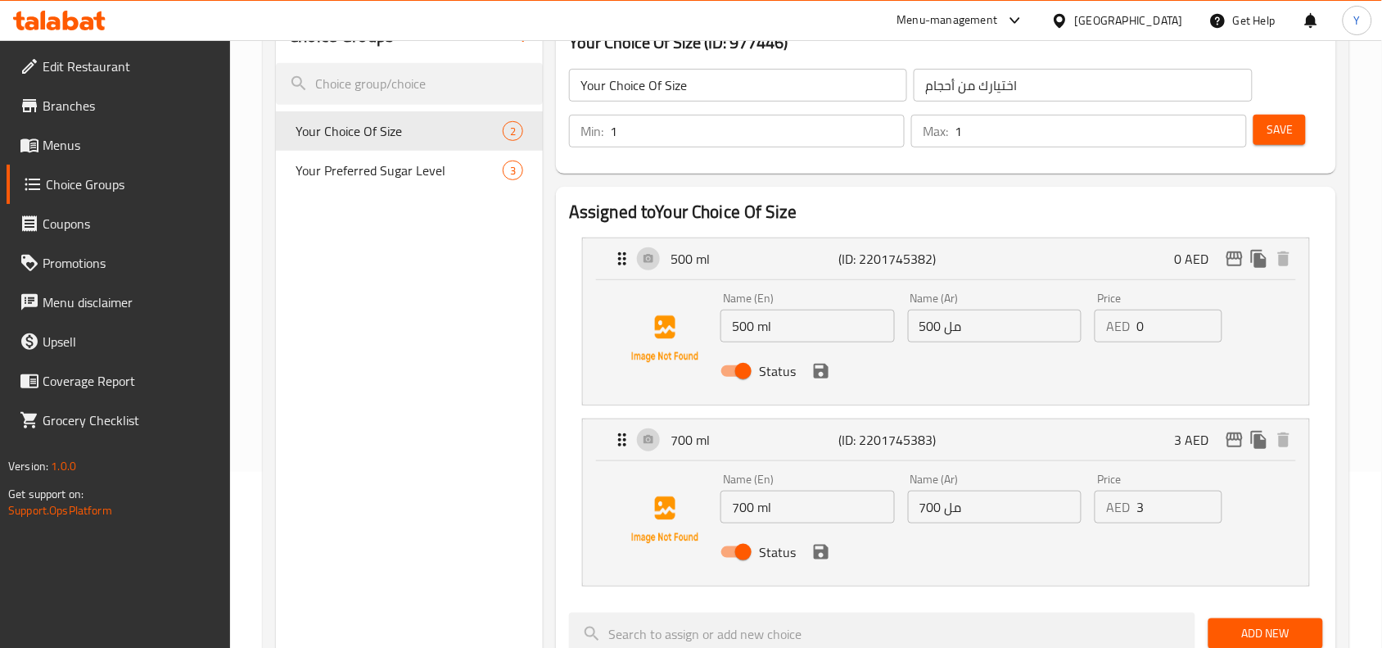
scroll to position [309, 0]
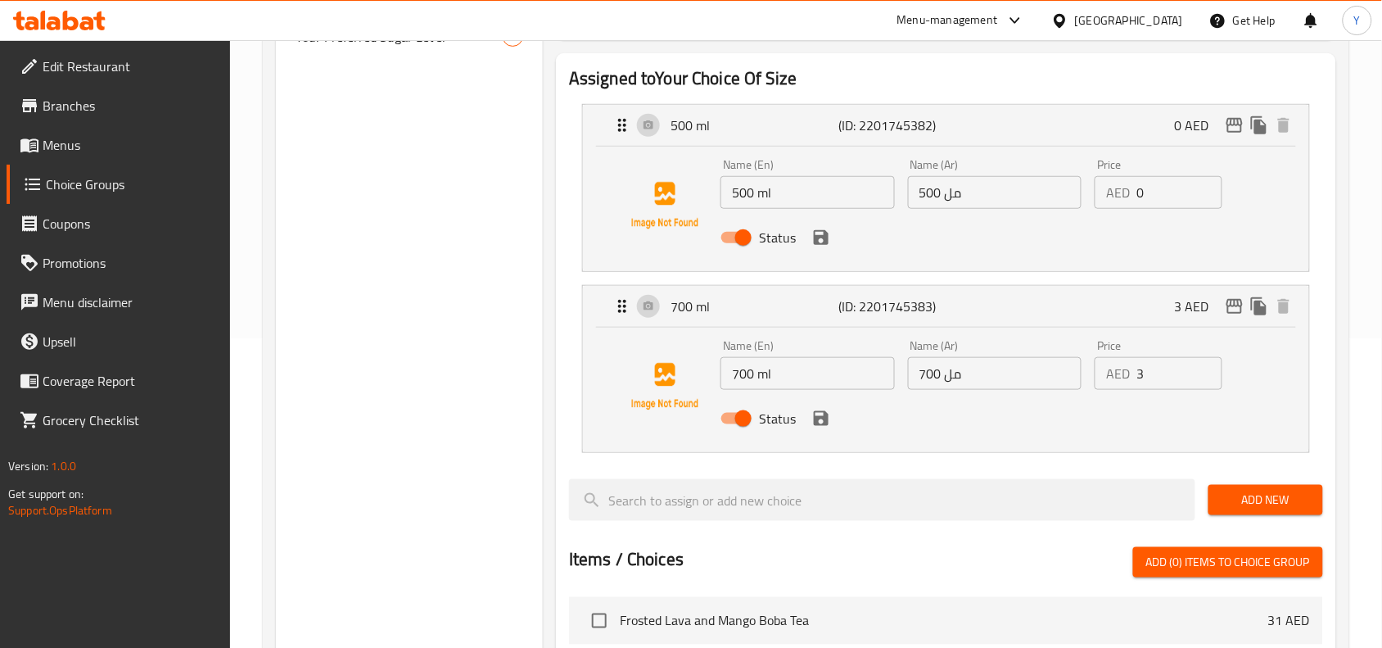
click at [1136, 14] on div "[GEOGRAPHIC_DATA]" at bounding box center [1129, 20] width 108 height 18
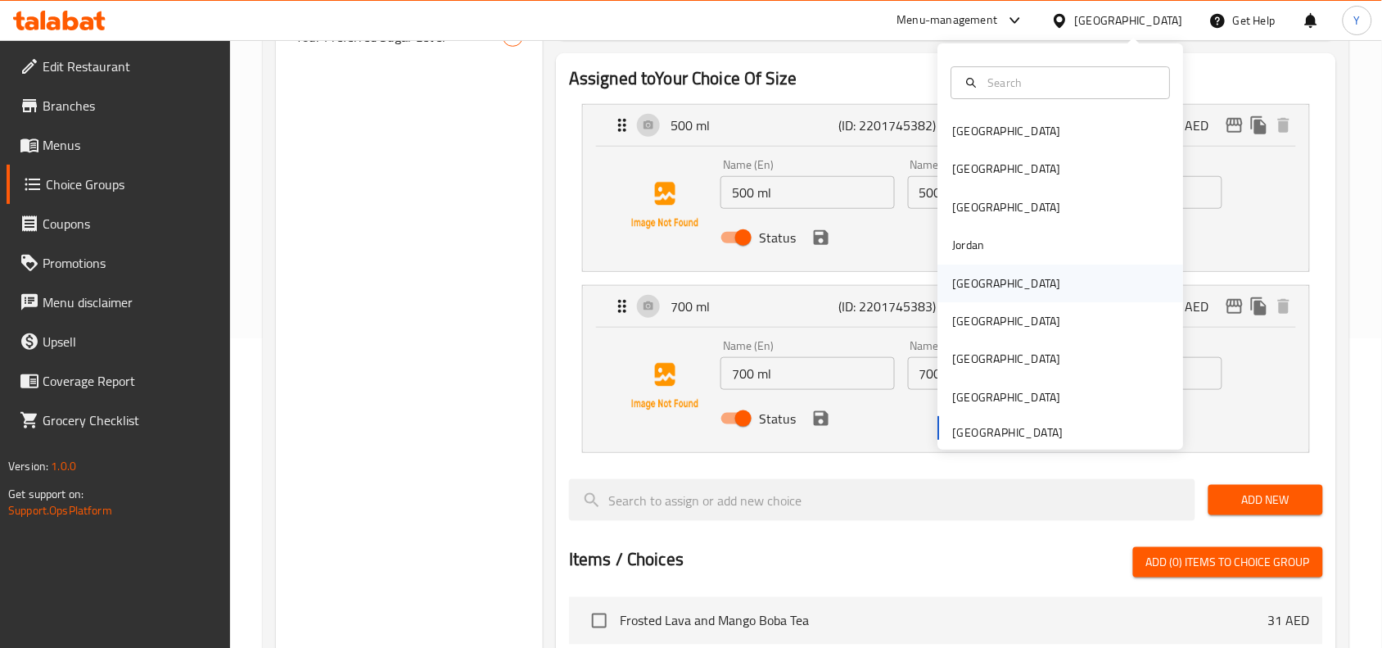
click at [955, 278] on div "[GEOGRAPHIC_DATA]" at bounding box center [1007, 283] width 108 height 18
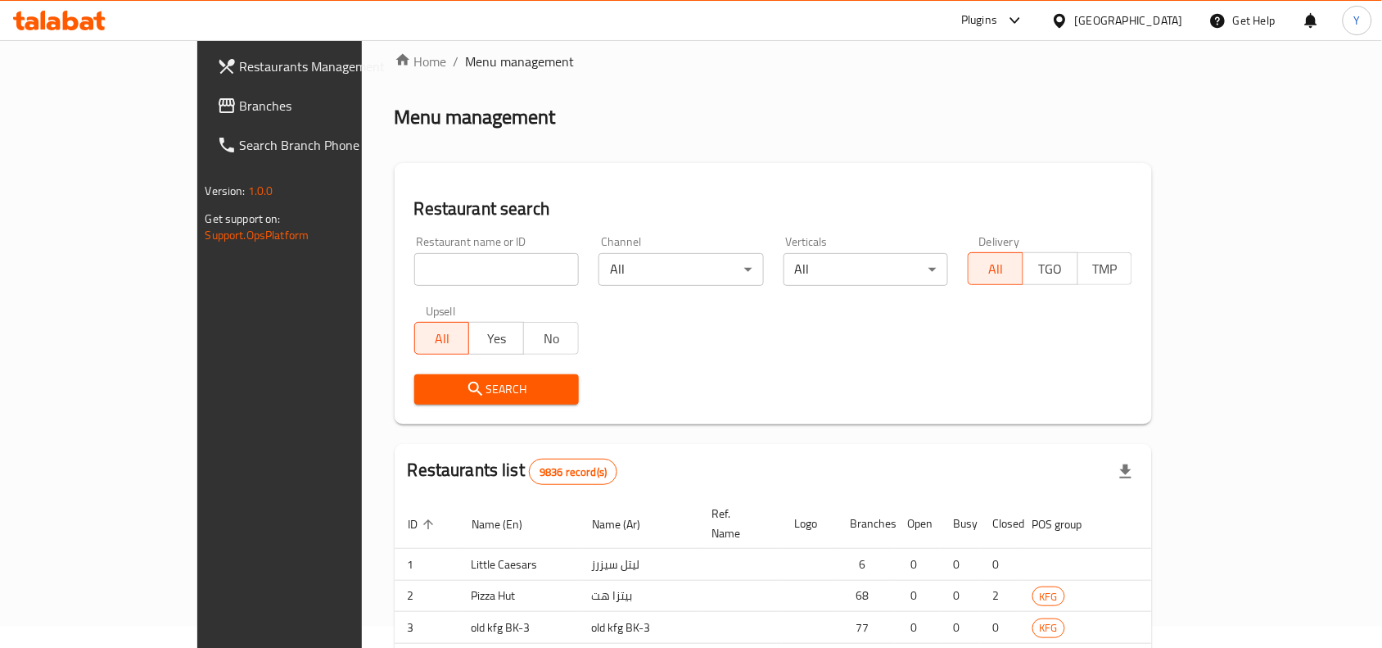
scroll to position [309, 0]
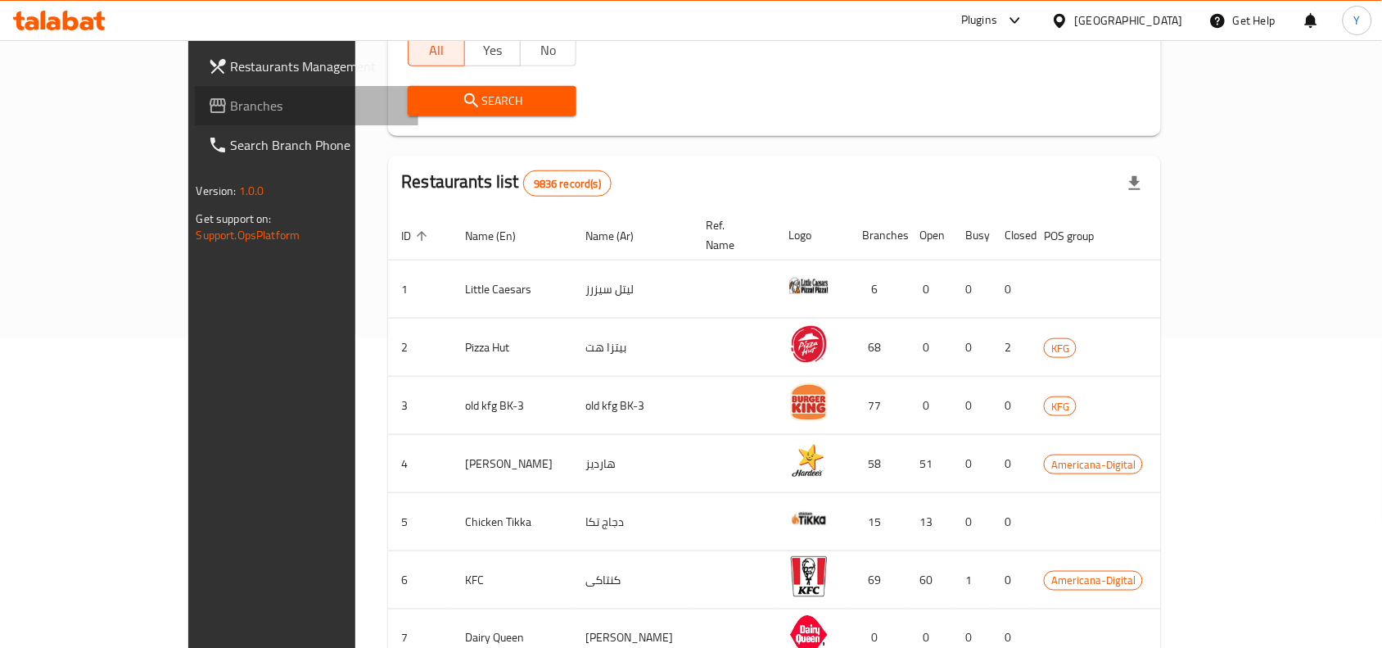
click at [195, 115] on link "Branches" at bounding box center [307, 105] width 224 height 39
